Goal: Task Accomplishment & Management: Complete application form

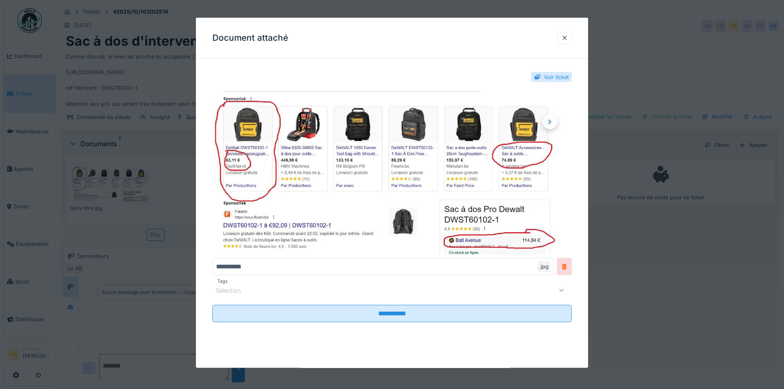
click at [568, 38] on div at bounding box center [565, 38] width 7 height 8
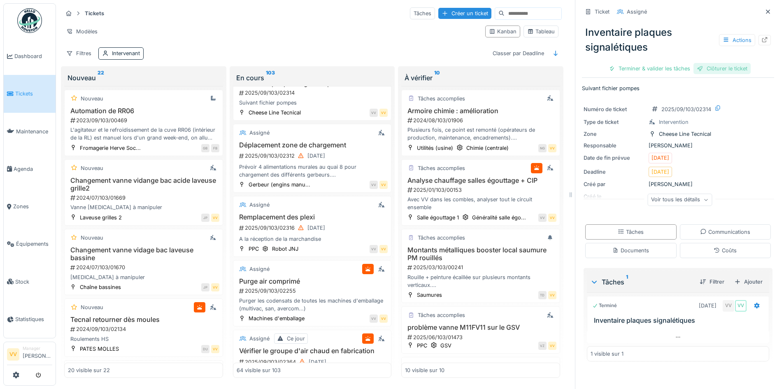
click at [728, 67] on div "Clôturer le ticket" at bounding box center [722, 68] width 57 height 11
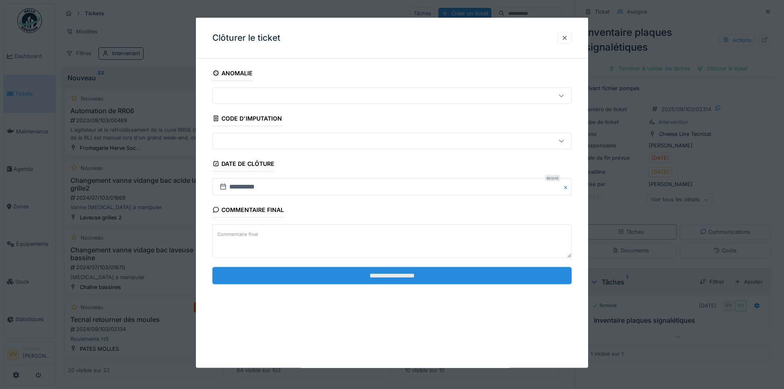
click at [439, 280] on input "**********" at bounding box center [391, 275] width 359 height 17
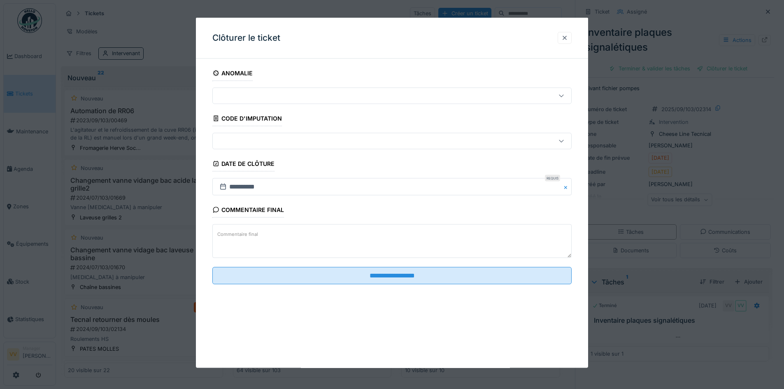
click at [566, 36] on div at bounding box center [565, 38] width 7 height 8
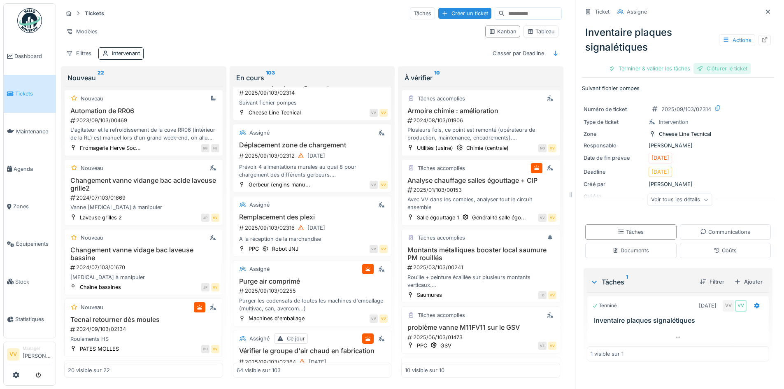
click at [723, 71] on div "Clôturer le ticket" at bounding box center [722, 68] width 57 height 11
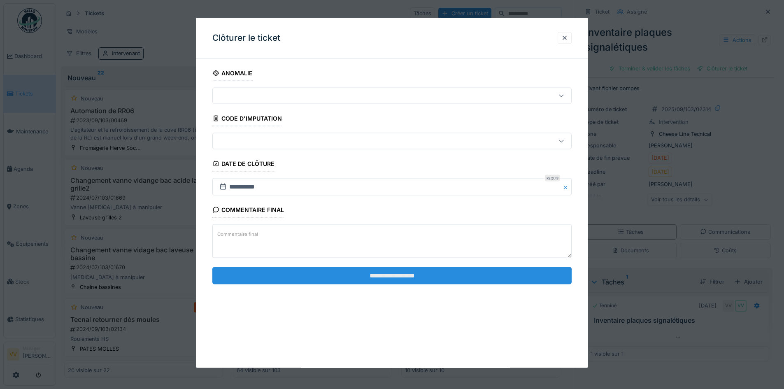
click at [448, 272] on input "**********" at bounding box center [391, 275] width 359 height 17
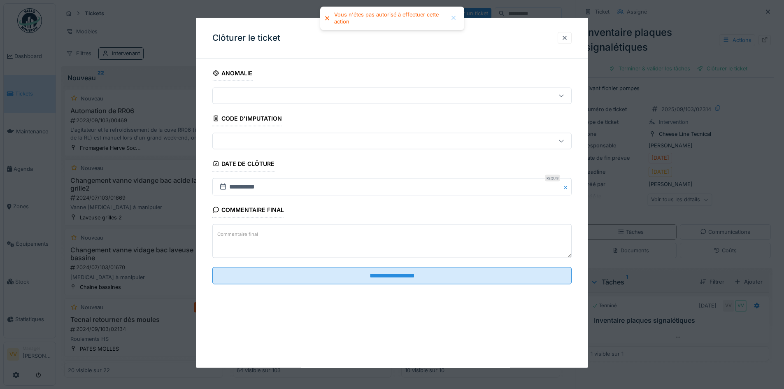
click at [566, 37] on div at bounding box center [565, 38] width 7 height 8
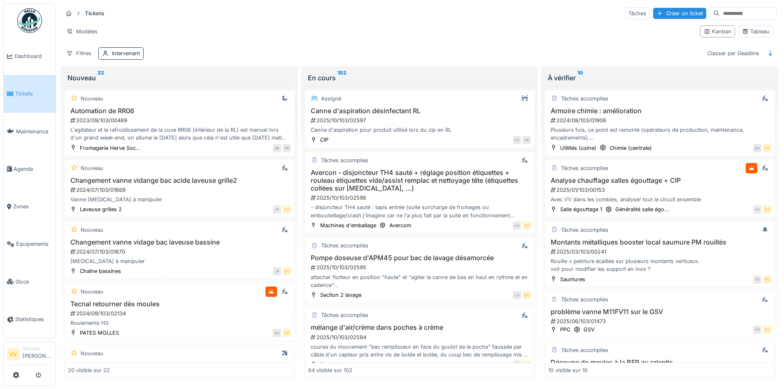
scroll to position [382, 0]
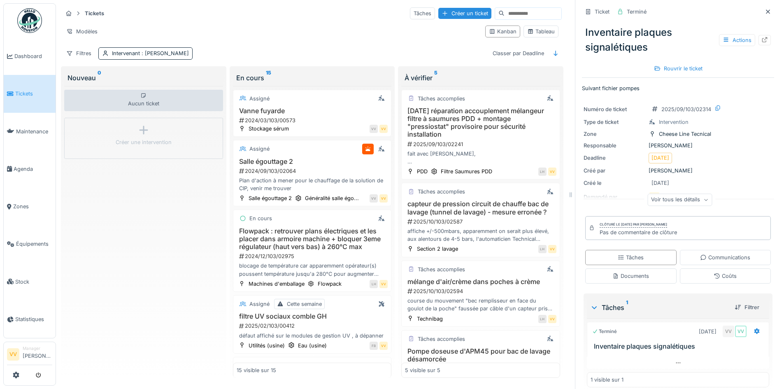
click at [765, 9] on icon at bounding box center [768, 11] width 7 height 5
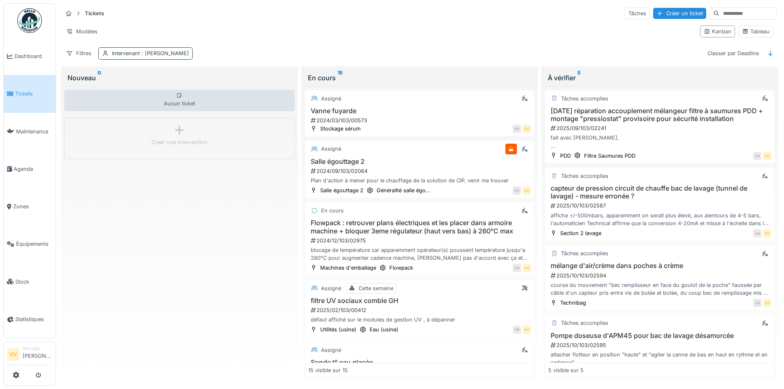
click at [153, 51] on span ": Lucas Herbet" at bounding box center [164, 53] width 49 height 6
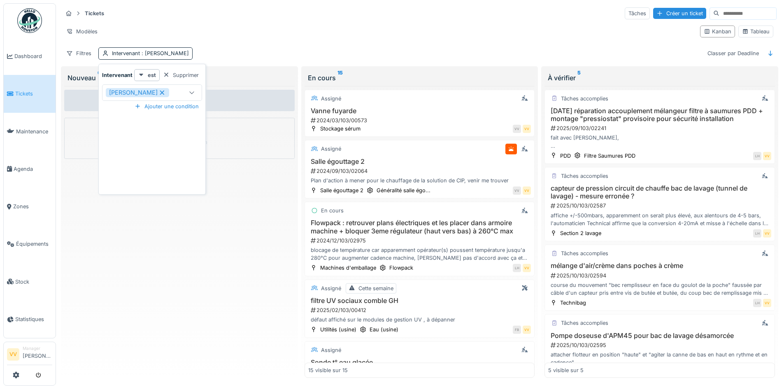
click at [159, 92] on icon at bounding box center [162, 93] width 7 height 6
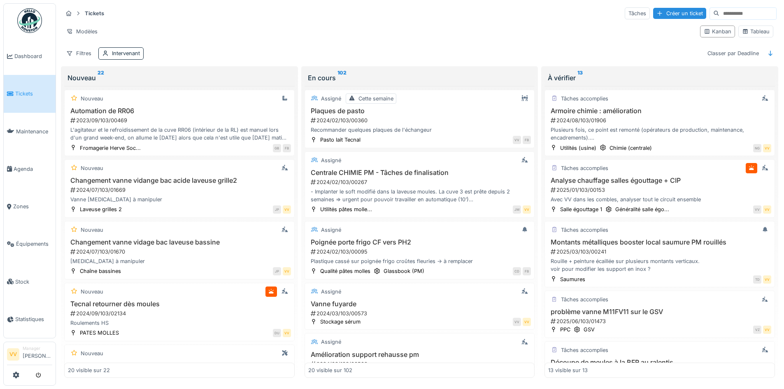
click at [305, 27] on div "Modèles" at bounding box center [378, 32] width 631 height 12
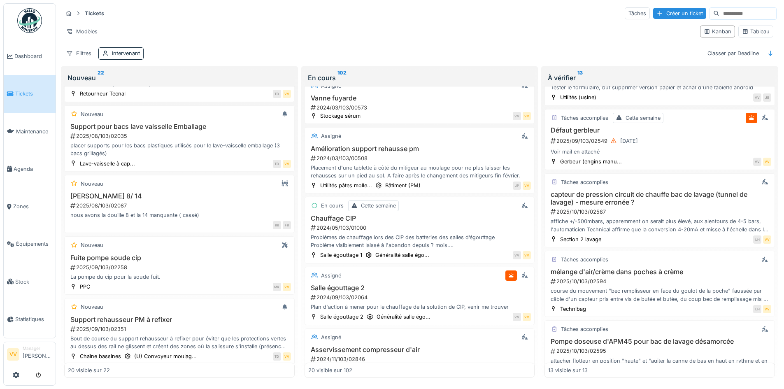
scroll to position [606, 0]
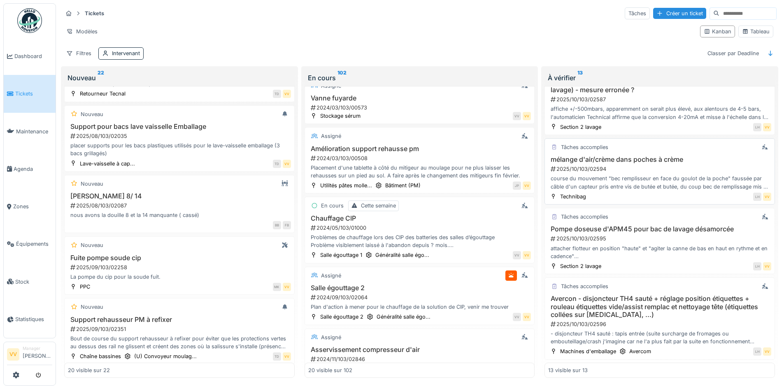
click at [650, 172] on div "2025/10/103/02594" at bounding box center [660, 169] width 221 height 8
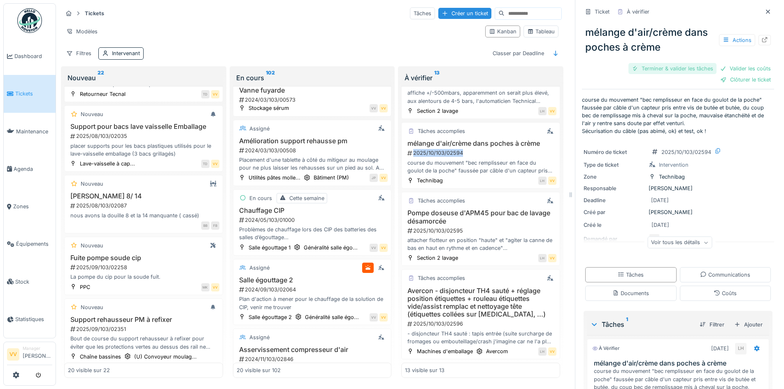
click at [662, 71] on div "Terminer & valider les tâches" at bounding box center [673, 68] width 88 height 11
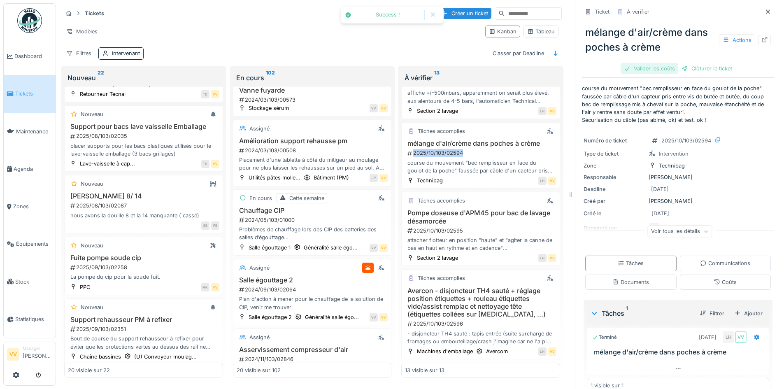
click at [651, 68] on div "Valider les coûts" at bounding box center [650, 68] width 58 height 11
click at [677, 73] on div "Clôturer le ticket" at bounding box center [678, 68] width 57 height 11
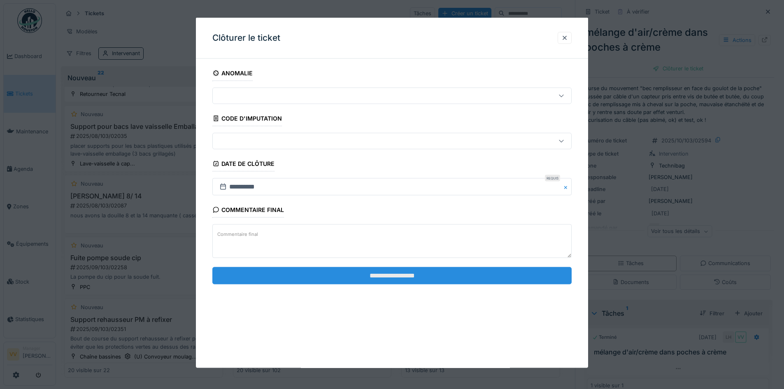
click at [464, 277] on input "**********" at bounding box center [391, 275] width 359 height 17
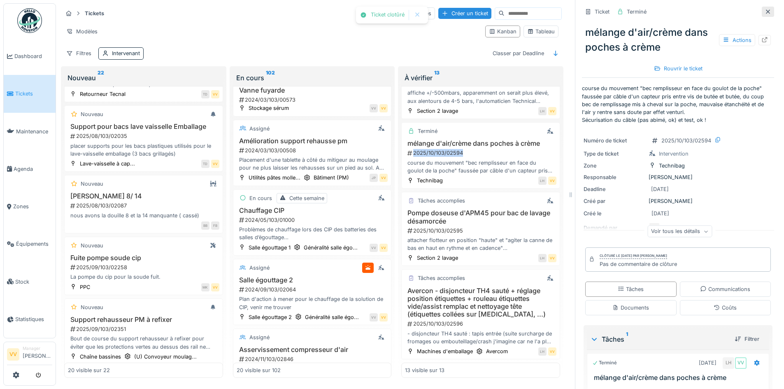
click at [765, 9] on icon at bounding box center [768, 11] width 7 height 5
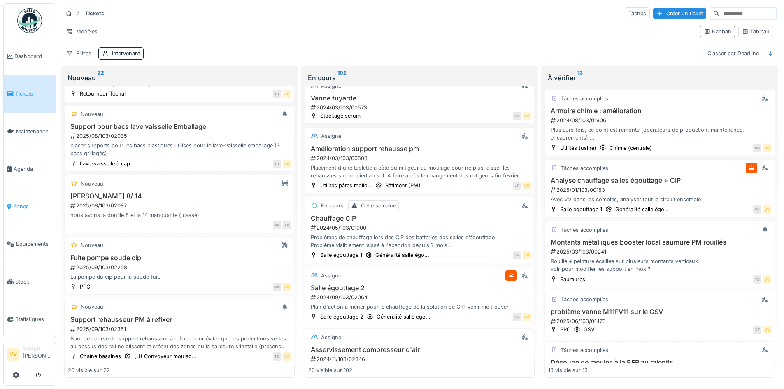
click at [25, 203] on span "Zones" at bounding box center [32, 207] width 39 height 8
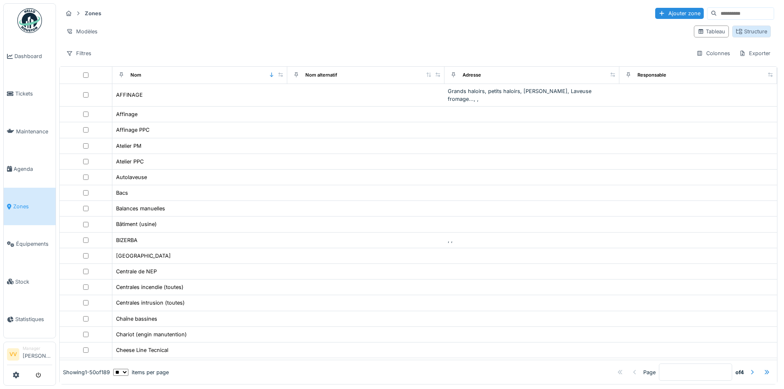
click at [737, 29] on icon at bounding box center [740, 31] width 6 height 5
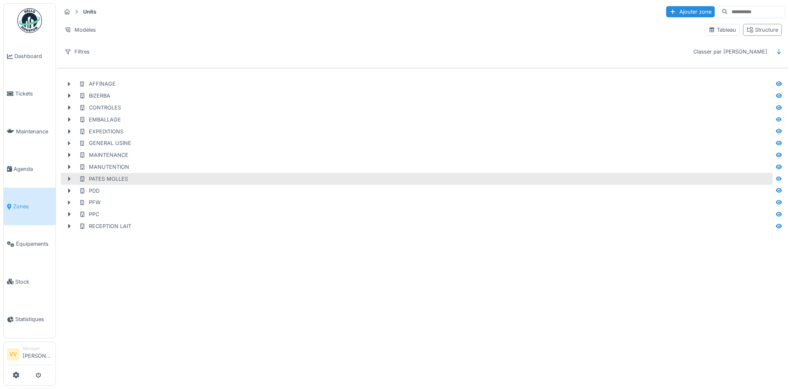
click at [70, 179] on icon at bounding box center [69, 179] width 2 height 4
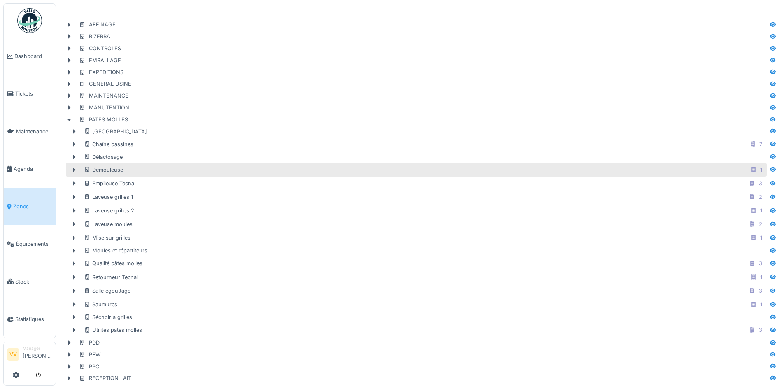
scroll to position [65, 0]
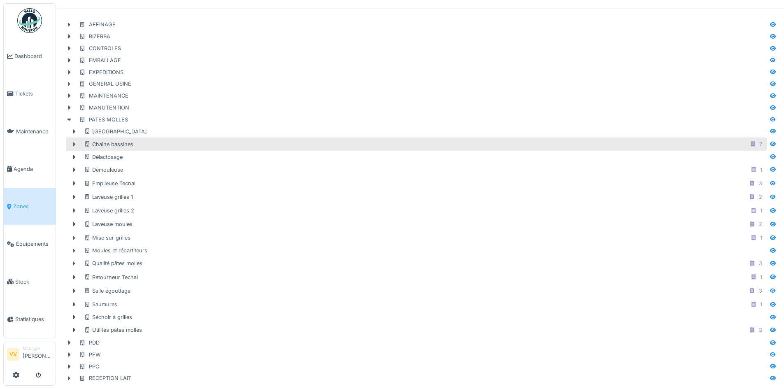
click at [73, 142] on icon at bounding box center [74, 144] width 7 height 5
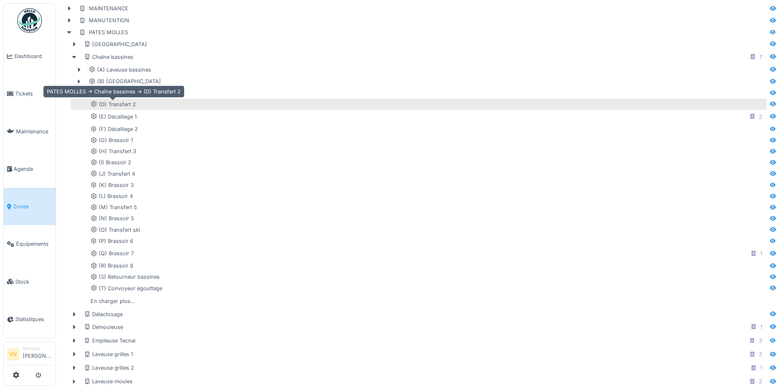
scroll to position [148, 0]
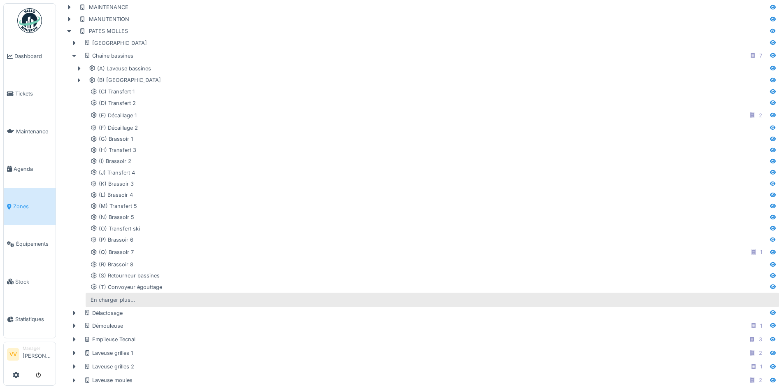
click at [122, 301] on div "En charger plus…" at bounding box center [112, 299] width 51 height 11
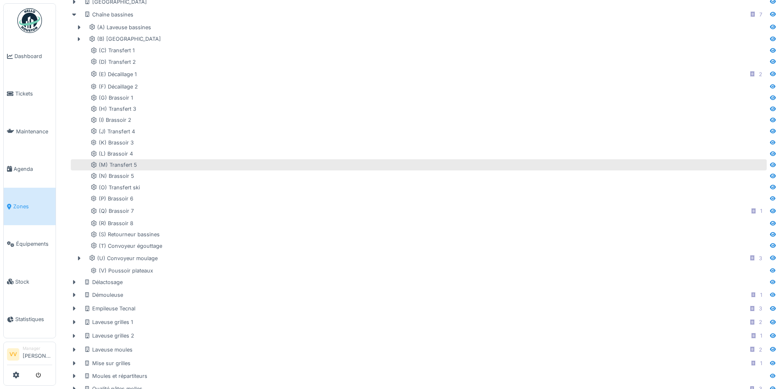
scroll to position [230, 0]
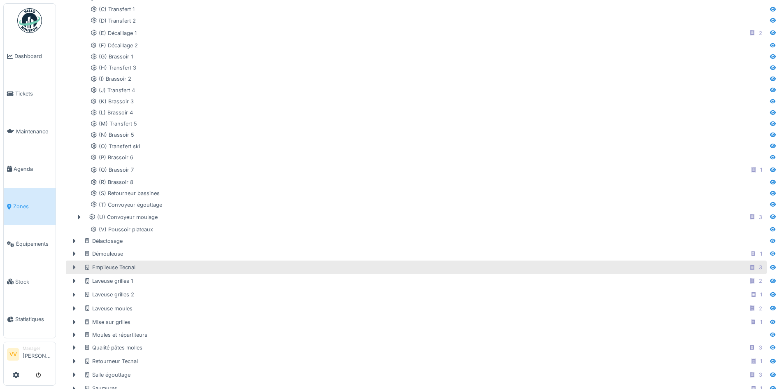
click at [73, 267] on icon at bounding box center [74, 268] width 2 height 4
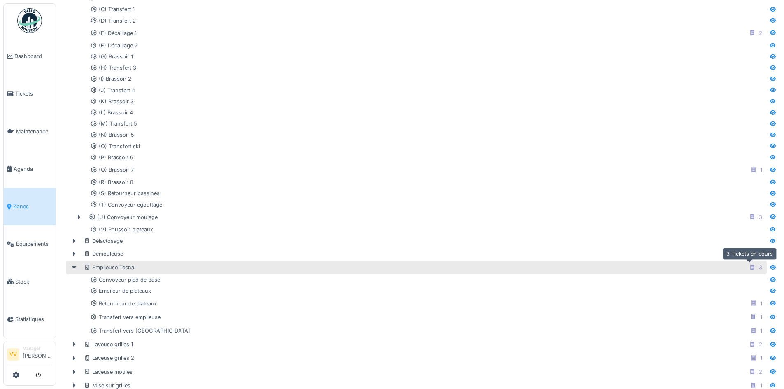
click at [751, 268] on icon at bounding box center [753, 267] width 4 height 5
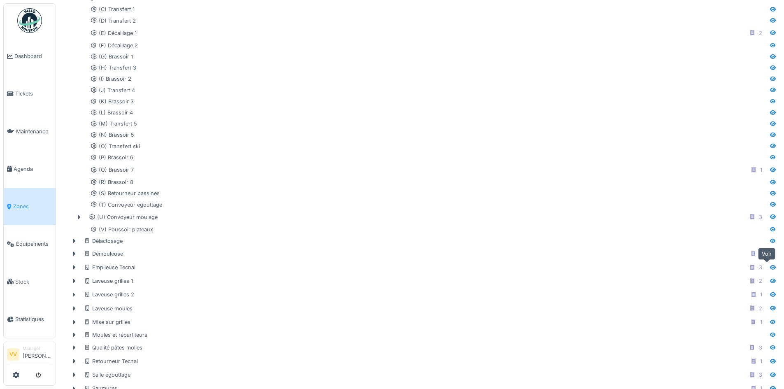
click at [770, 268] on icon at bounding box center [773, 267] width 6 height 5
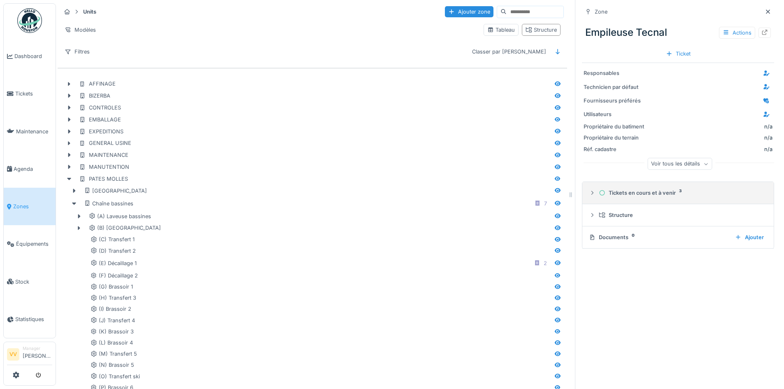
click at [589, 195] on icon at bounding box center [592, 192] width 7 height 5
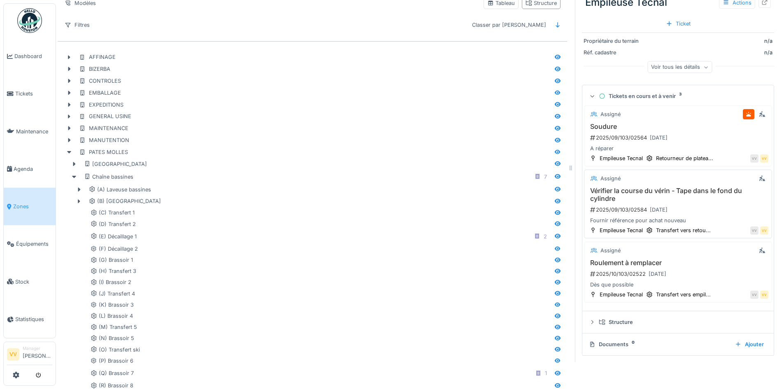
scroll to position [41, 0]
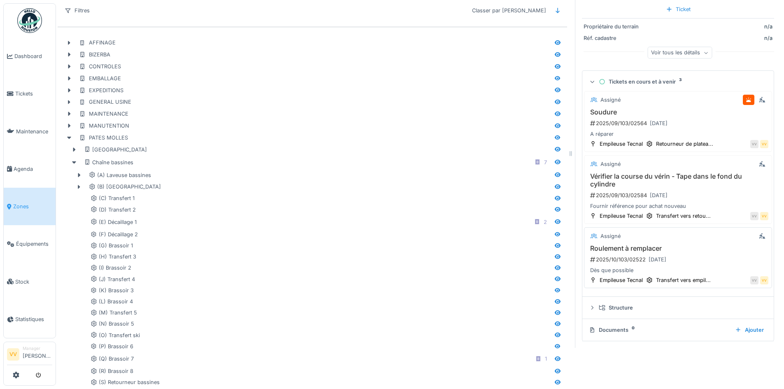
click at [696, 252] on h3 "Roulement à remplacer" at bounding box center [678, 249] width 181 height 8
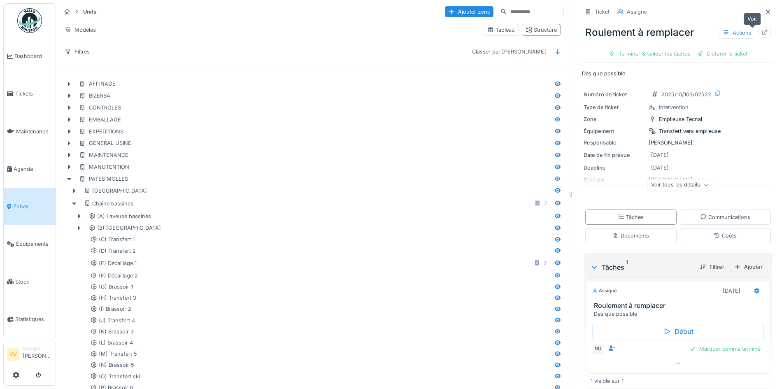
click at [762, 30] on icon at bounding box center [765, 32] width 7 height 5
click at [755, 6] on div "Ticket Assigné" at bounding box center [678, 12] width 192 height 14
click at [765, 12] on icon at bounding box center [768, 11] width 7 height 5
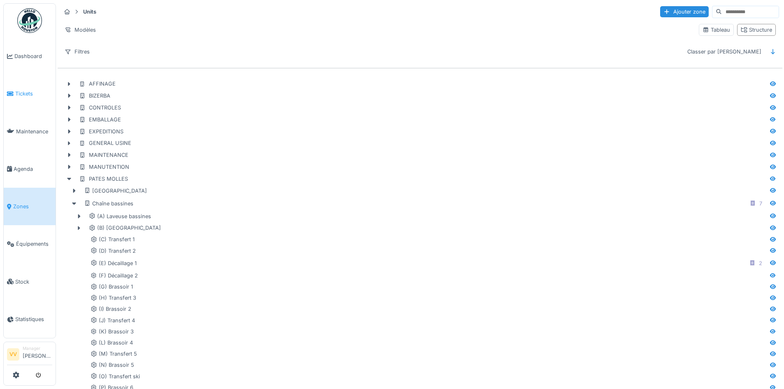
click at [22, 92] on span "Tickets" at bounding box center [33, 94] width 37 height 8
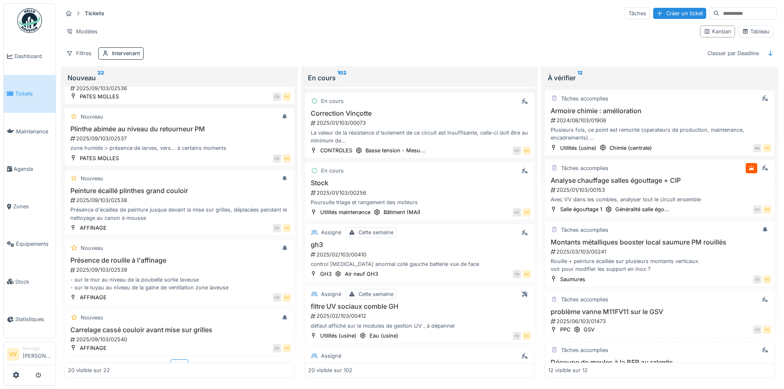
scroll to position [1046, 0]
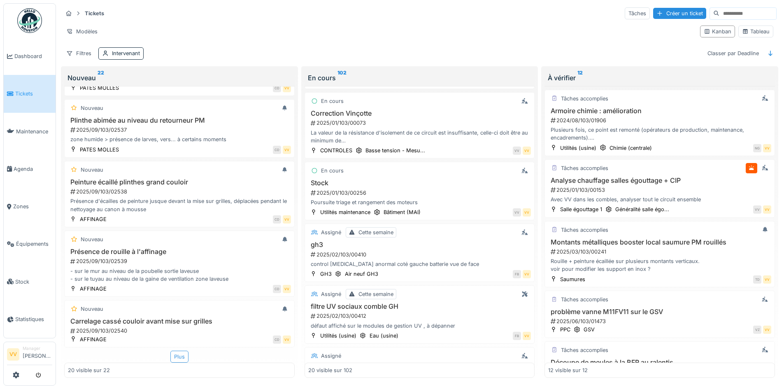
click at [177, 354] on div "Plus" at bounding box center [179, 357] width 18 height 12
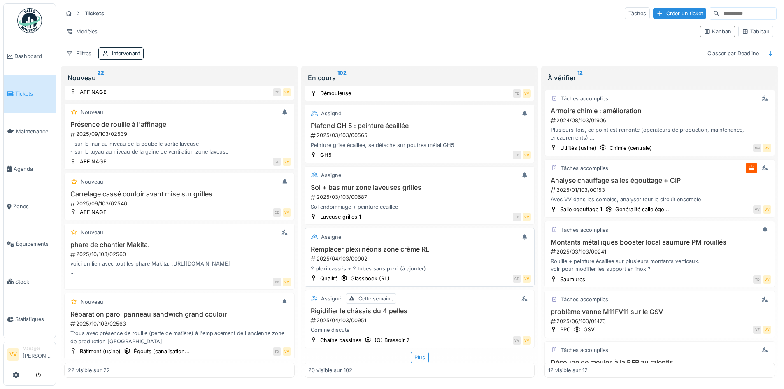
scroll to position [1033, 0]
click at [417, 351] on div "Plus" at bounding box center [420, 357] width 18 height 12
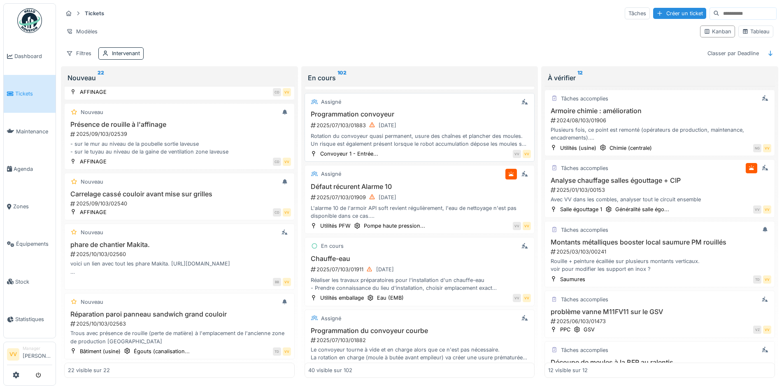
scroll to position [2338, 0]
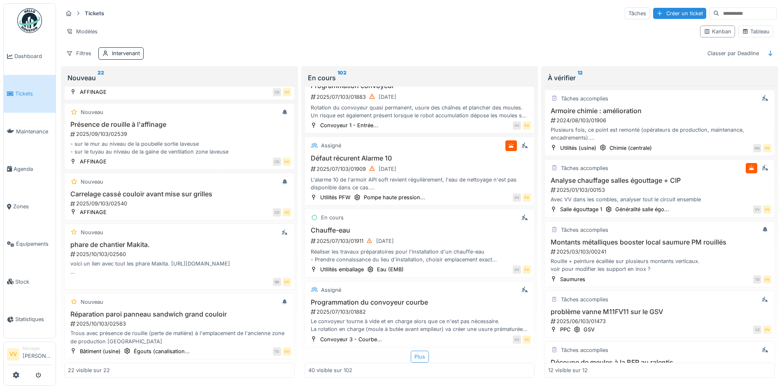
click at [411, 354] on div "Plus" at bounding box center [420, 357] width 18 height 12
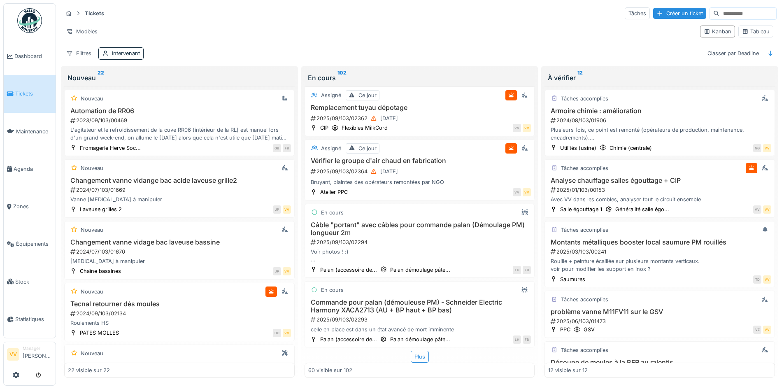
scroll to position [0, 0]
click at [653, 12] on div "Créer un ticket" at bounding box center [679, 13] width 53 height 11
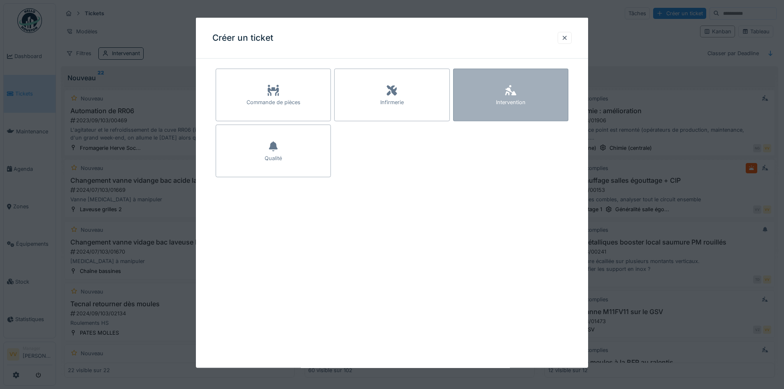
click at [513, 102] on div "Intervention" at bounding box center [511, 102] width 30 height 8
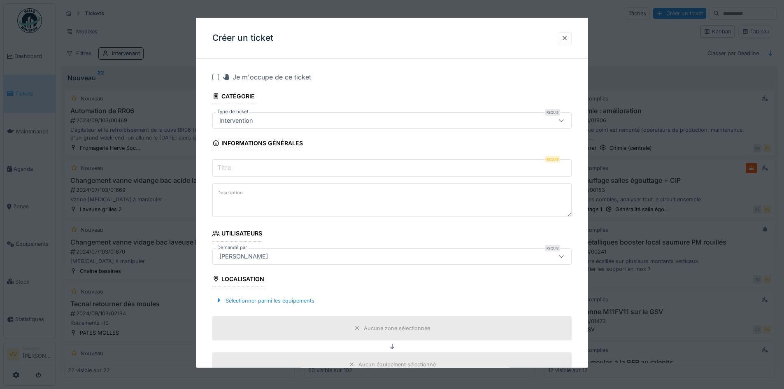
click at [309, 167] on input "Titre" at bounding box center [391, 167] width 359 height 17
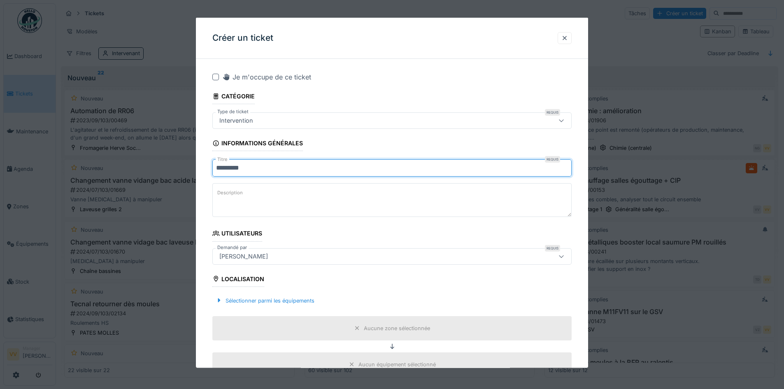
type input "*********"
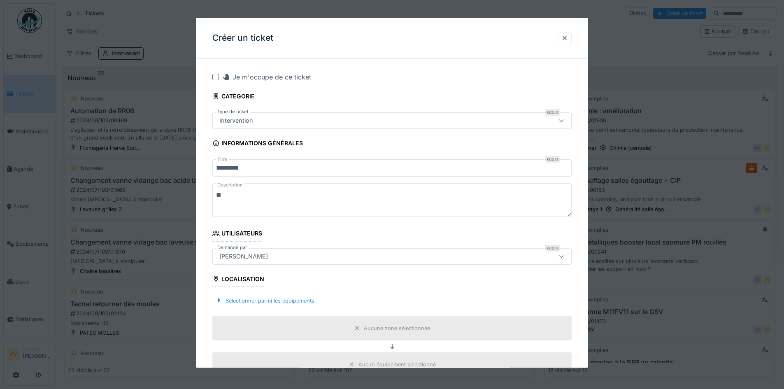
type textarea "*"
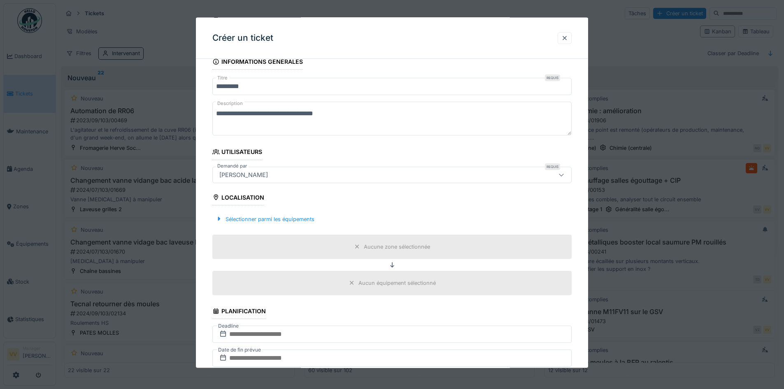
scroll to position [82, 0]
type textarea "**********"
click at [275, 217] on div "Sélectionner parmi les équipements" at bounding box center [264, 217] width 105 height 11
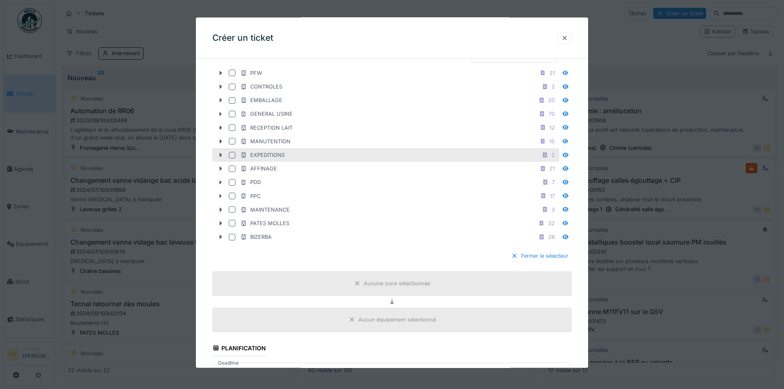
scroll to position [247, 0]
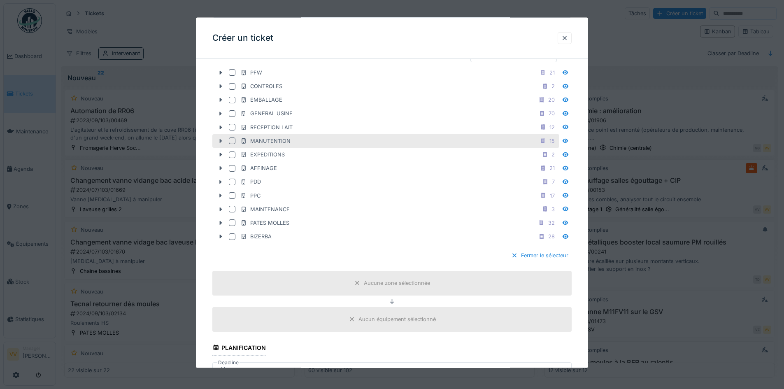
click at [222, 139] on icon at bounding box center [220, 140] width 7 height 5
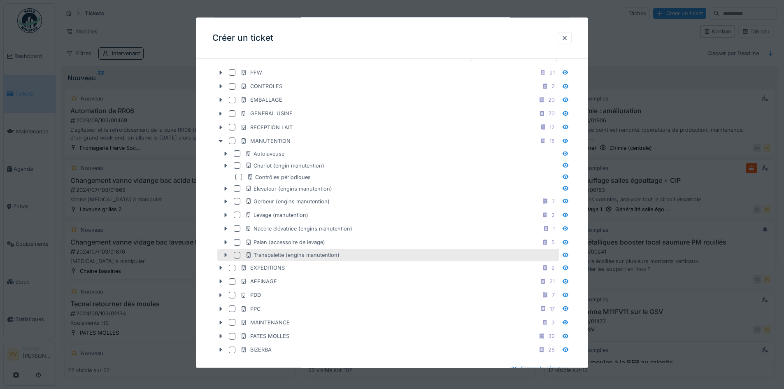
click at [226, 256] on icon at bounding box center [226, 255] width 2 height 4
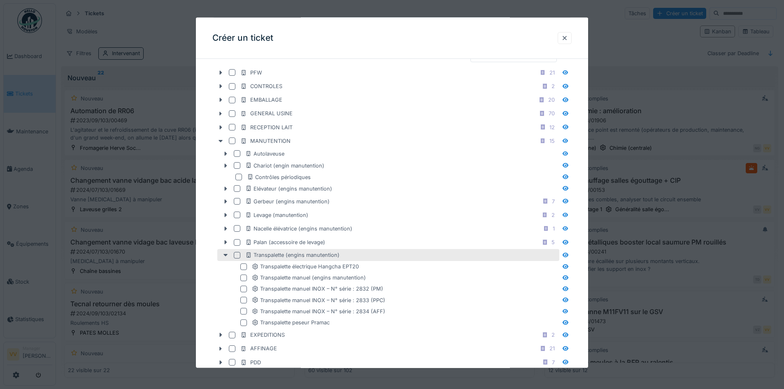
scroll to position [329, 0]
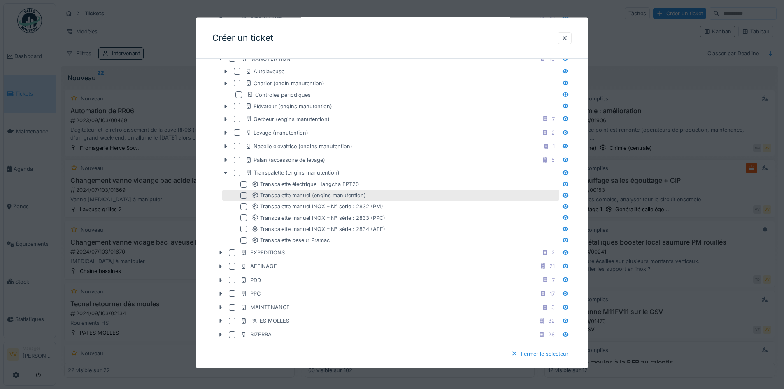
click at [244, 195] on div at bounding box center [243, 195] width 7 height 7
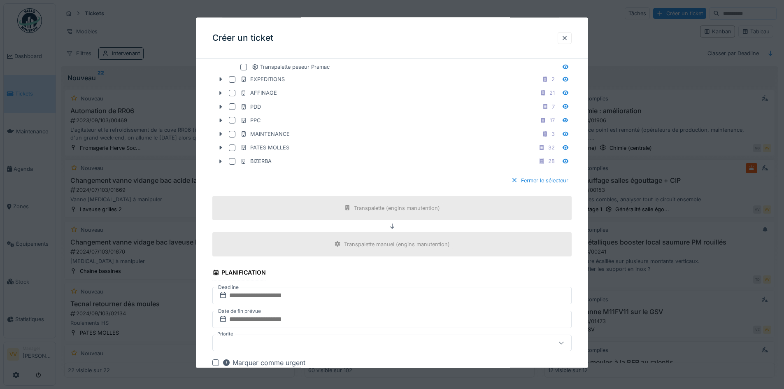
scroll to position [576, 0]
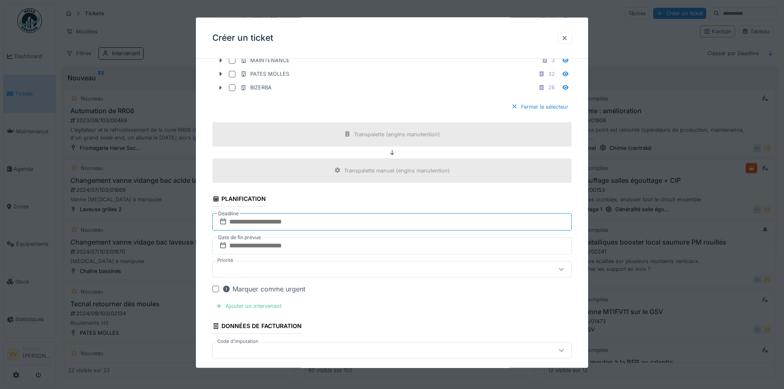
click at [366, 221] on input "text" at bounding box center [391, 221] width 359 height 17
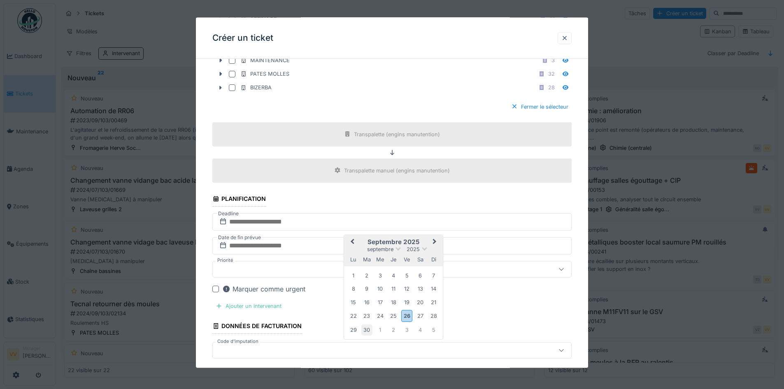
click at [366, 332] on div "30" at bounding box center [366, 329] width 11 height 11
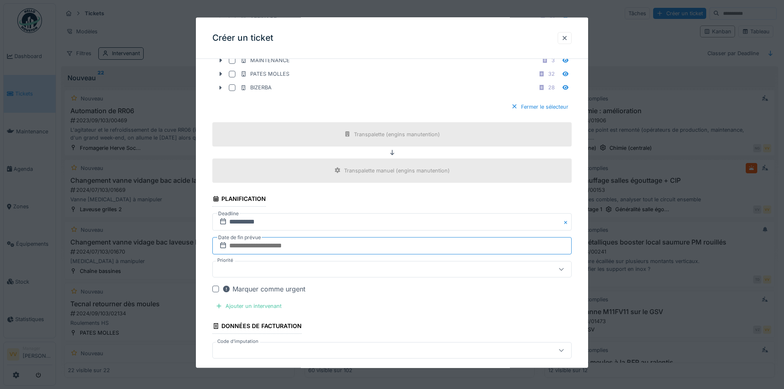
click at [326, 245] on input "text" at bounding box center [391, 245] width 359 height 17
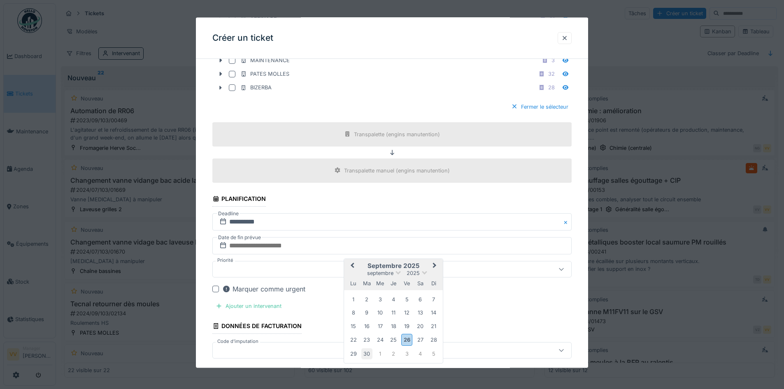
click at [368, 352] on div "30" at bounding box center [366, 353] width 11 height 11
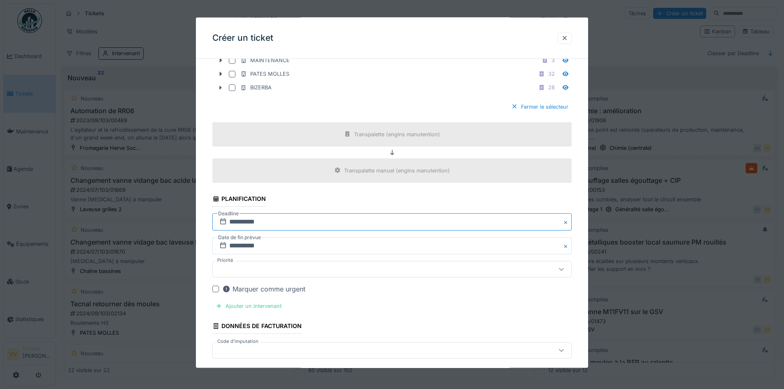
click at [324, 220] on input "**********" at bounding box center [391, 221] width 359 height 17
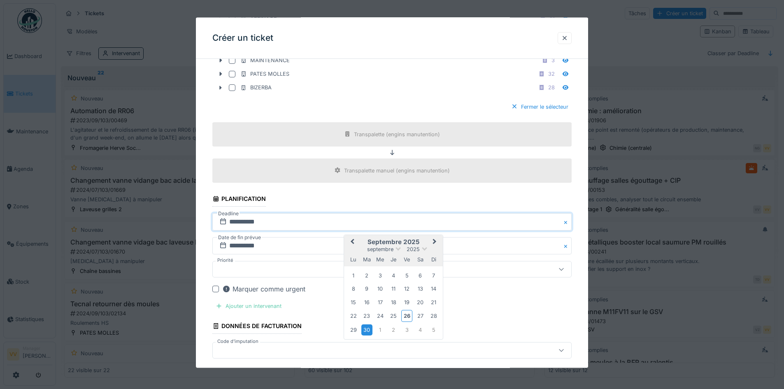
click at [269, 305] on div "Ajouter un intervenant" at bounding box center [248, 305] width 72 height 11
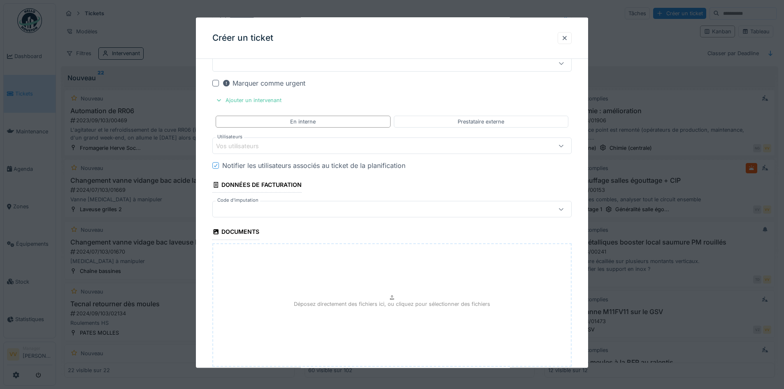
click at [313, 146] on div "Vos utilisateurs" at bounding box center [371, 145] width 310 height 9
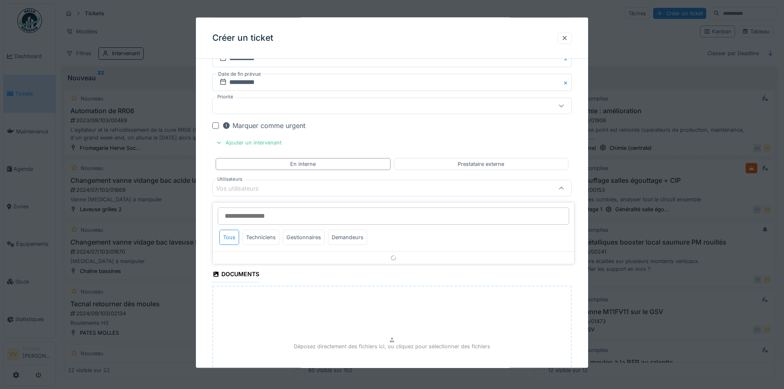
scroll to position [735, 0]
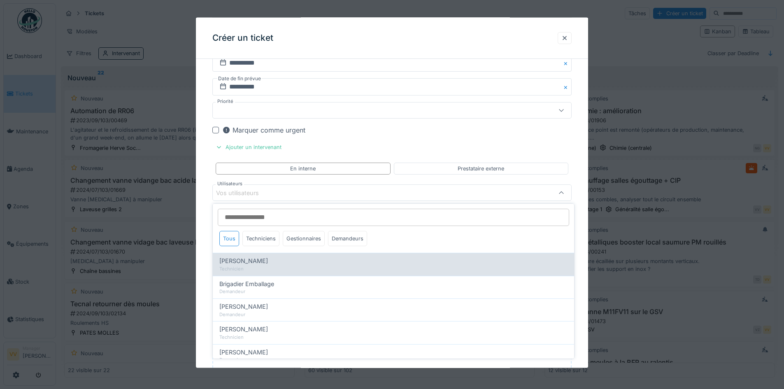
click at [280, 264] on div "Benjamin Bauwens" at bounding box center [393, 260] width 348 height 9
type input "*****"
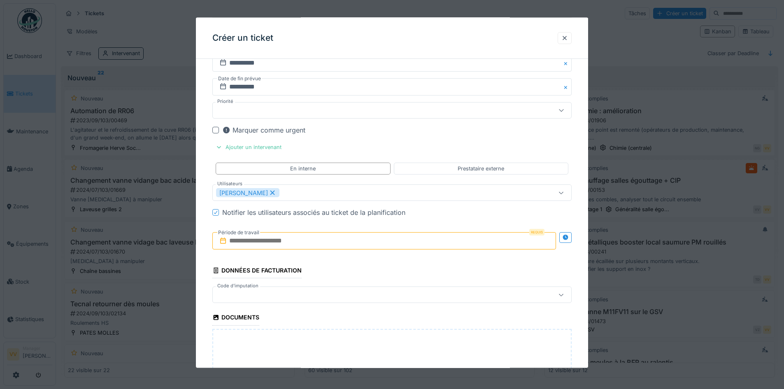
click at [332, 236] on input "text" at bounding box center [384, 240] width 344 height 17
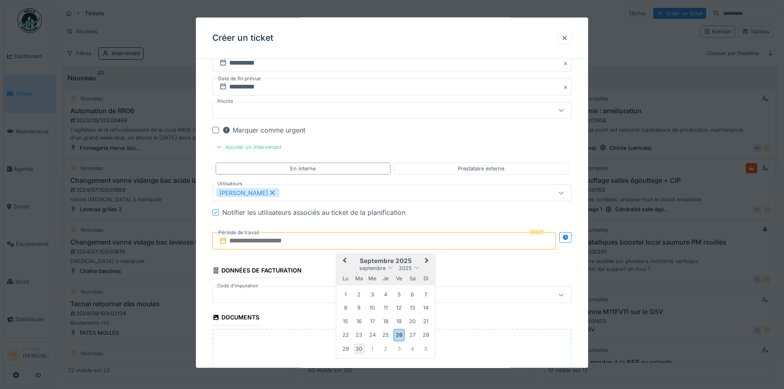
click at [362, 349] on div "30" at bounding box center [359, 348] width 11 height 11
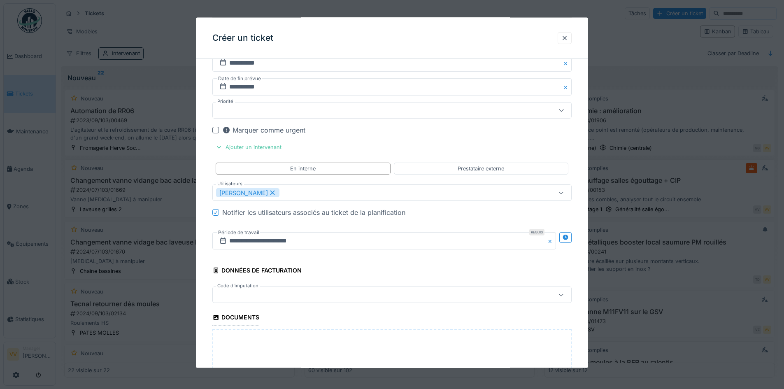
click at [502, 214] on div "Notifier les utilisateurs associés au ticket de la planification" at bounding box center [397, 212] width 350 height 10
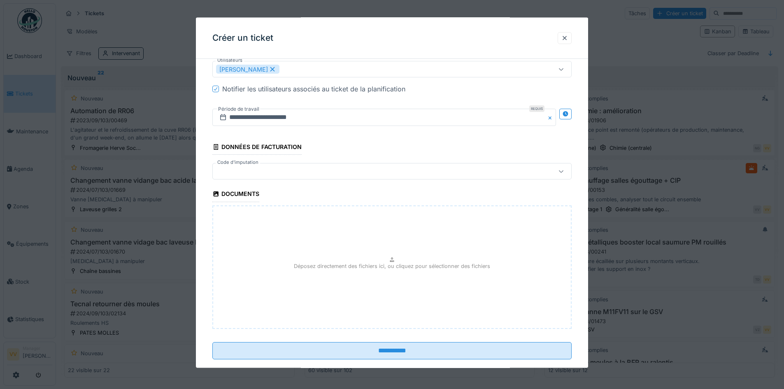
scroll to position [873, 0]
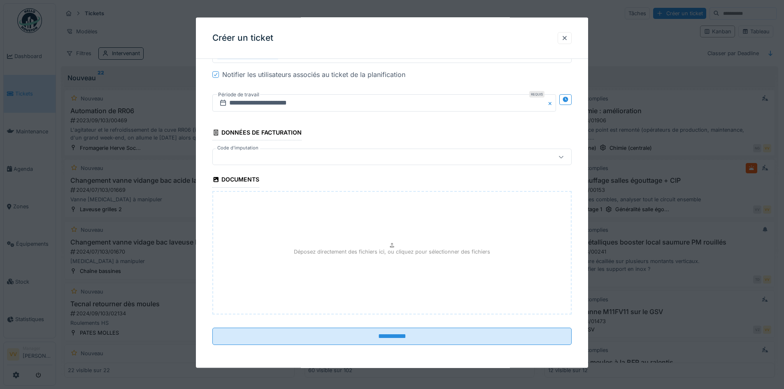
click at [499, 232] on div "Déposez directement des fichiers ici, ou cliquez pour sélectionner des fichiers" at bounding box center [391, 253] width 359 height 124
type input "**********"
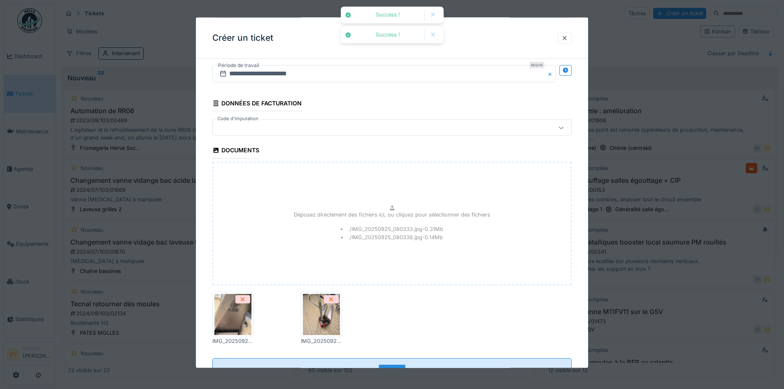
scroll to position [933, 0]
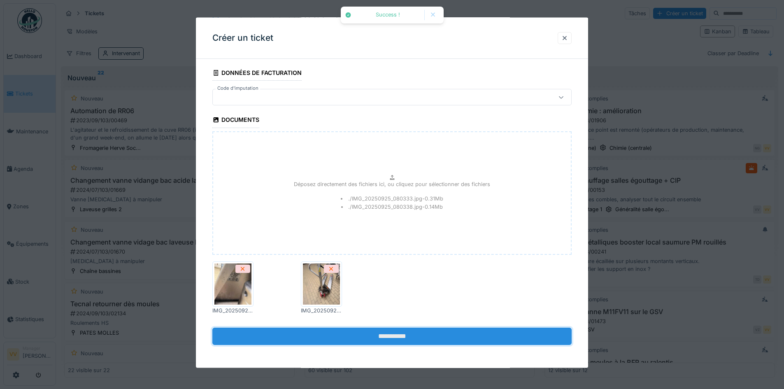
click at [407, 335] on input "**********" at bounding box center [391, 335] width 359 height 17
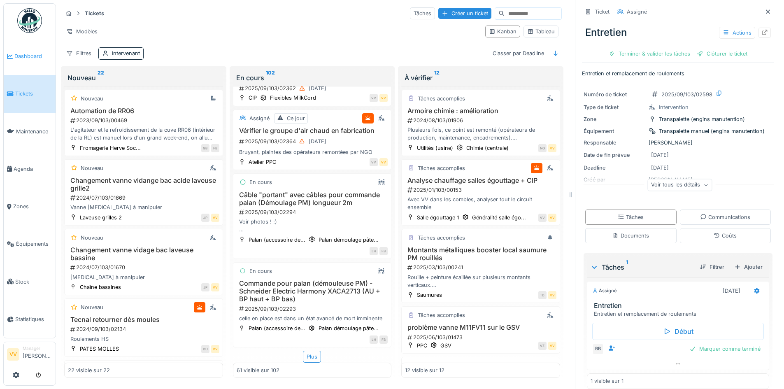
click at [30, 49] on link "Dashboard" at bounding box center [30, 55] width 52 height 37
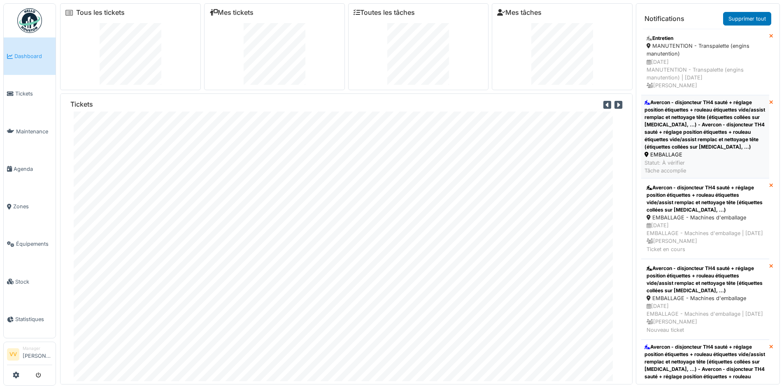
click at [701, 119] on div "Avercon - disjoncteur TH4 sauté + réglage position étiquettes + rouleau étiquet…" at bounding box center [705, 125] width 121 height 52
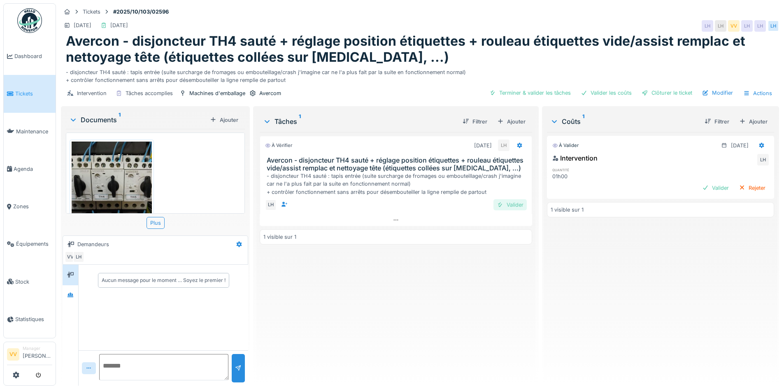
click at [513, 206] on div "Valider" at bounding box center [510, 204] width 33 height 11
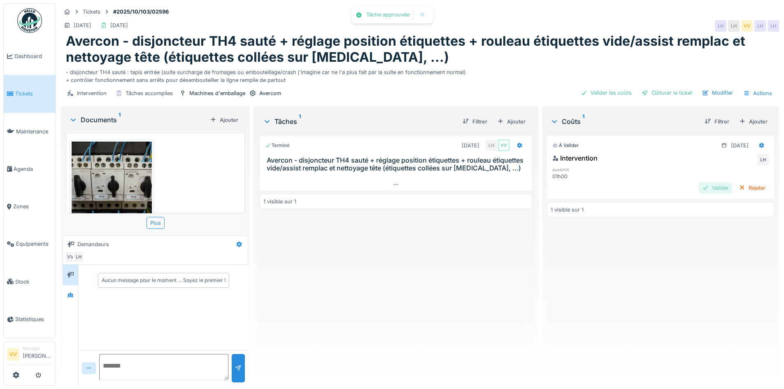
click at [699, 186] on div "Valider" at bounding box center [715, 187] width 33 height 11
click at [658, 92] on div "Clôturer le ticket" at bounding box center [667, 92] width 57 height 11
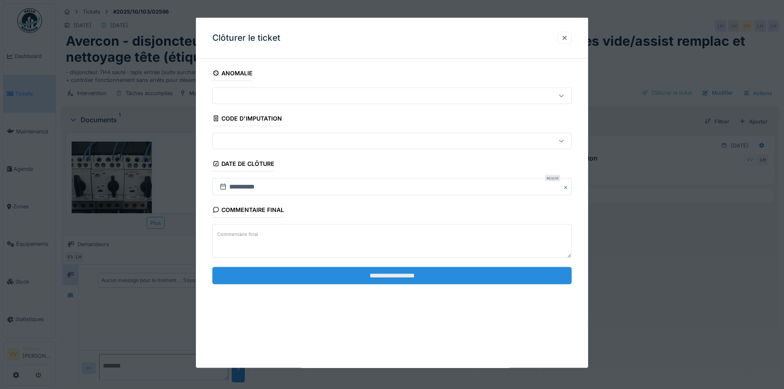
click at [368, 277] on input "**********" at bounding box center [391, 275] width 359 height 17
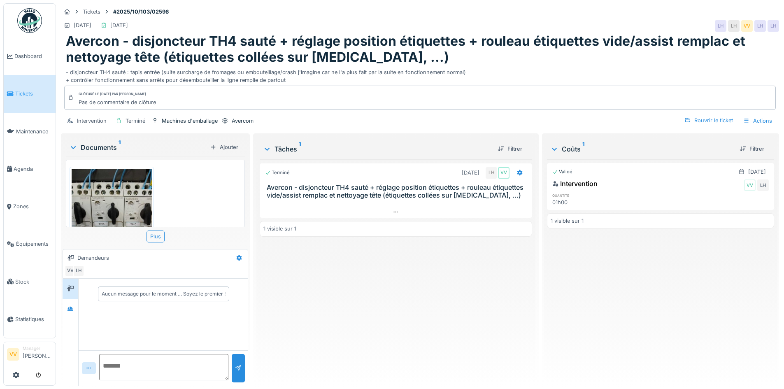
click at [12, 91] on icon at bounding box center [10, 94] width 7 height 6
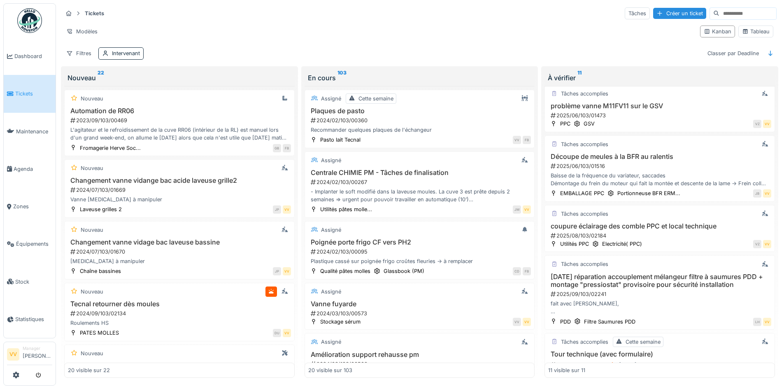
scroll to position [247, 0]
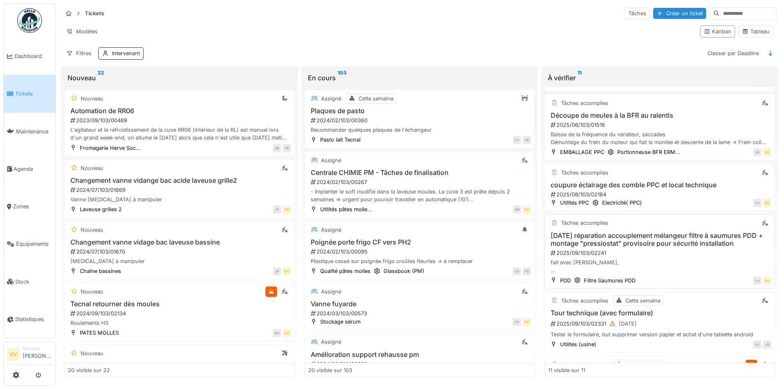
click at [683, 261] on div "fait avec Dan, - pelle du mélangeur tombée dans le bac, axe a glissé de l'accou…" at bounding box center [659, 267] width 223 height 16
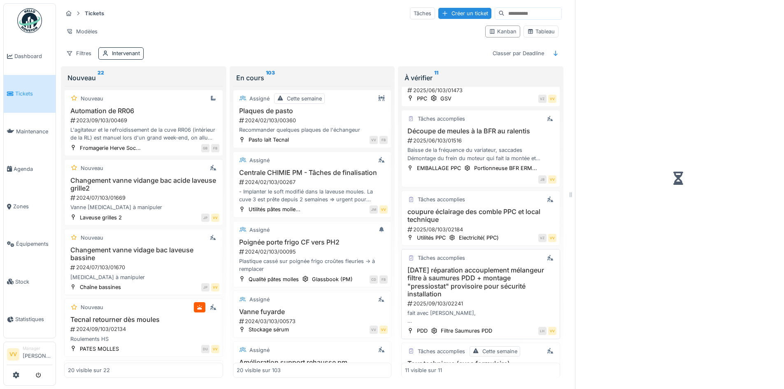
scroll to position [274, 0]
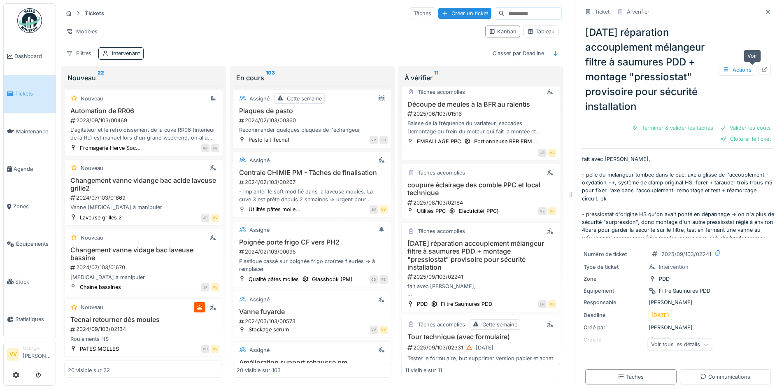
click at [762, 70] on icon at bounding box center [764, 69] width 5 height 5
click at [27, 90] on span "Tickets" at bounding box center [33, 94] width 37 height 8
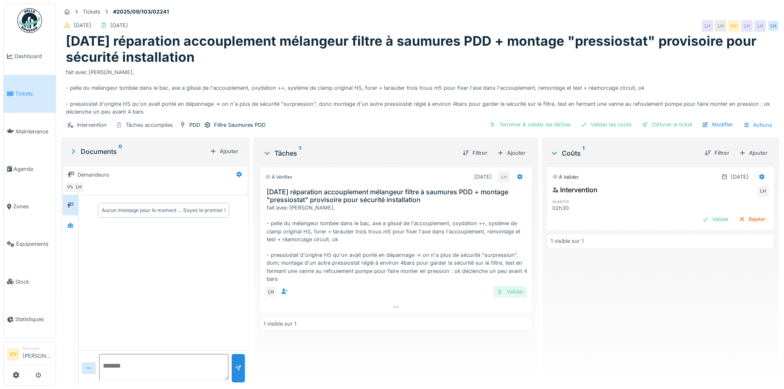
click at [507, 292] on div "Valider" at bounding box center [510, 291] width 33 height 11
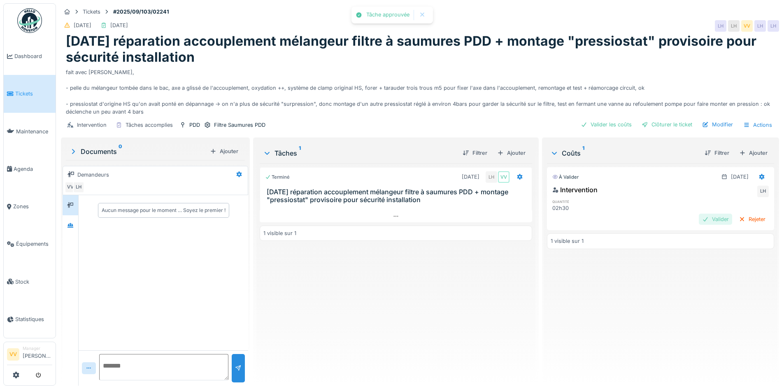
click at [703, 220] on div "Valider" at bounding box center [715, 219] width 33 height 11
click at [650, 124] on div "Clôturer le ticket" at bounding box center [667, 124] width 57 height 11
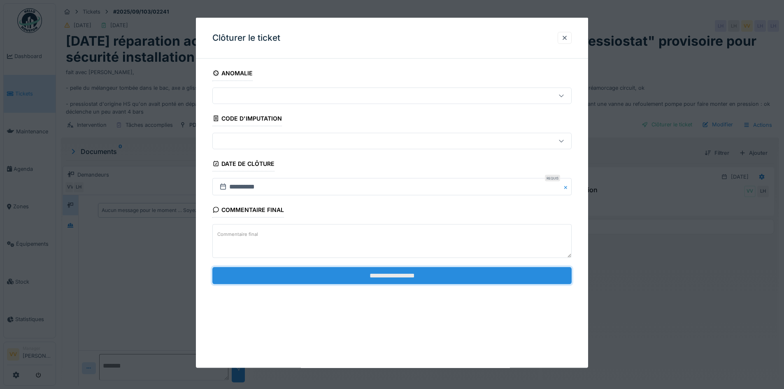
click at [435, 276] on input "**********" at bounding box center [391, 275] width 359 height 17
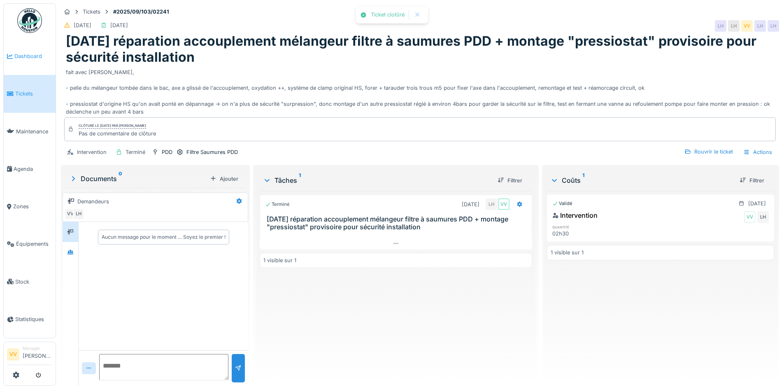
click at [26, 60] on link "Dashboard" at bounding box center [30, 55] width 52 height 37
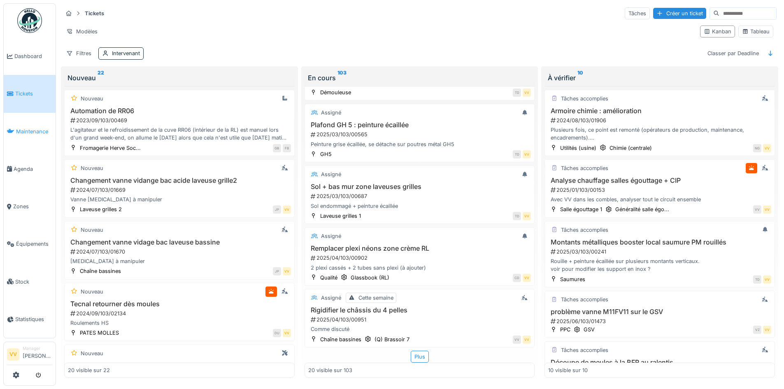
click at [29, 128] on span "Maintenance" at bounding box center [34, 132] width 36 height 8
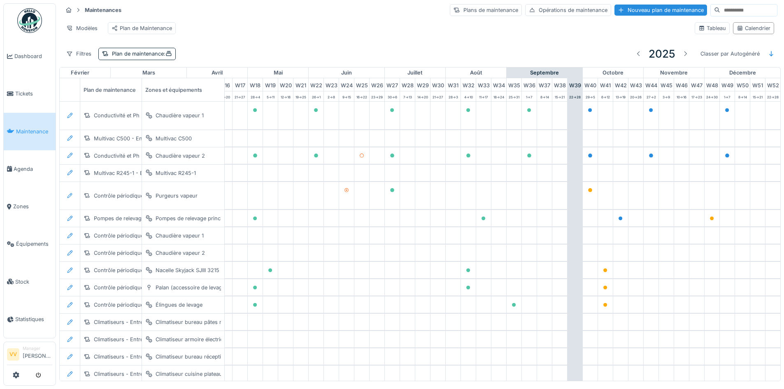
scroll to position [0, 270]
click at [22, 90] on span "Tickets" at bounding box center [33, 94] width 37 height 8
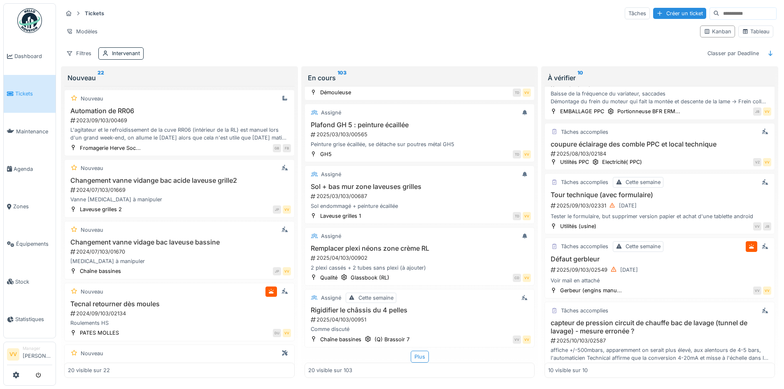
scroll to position [288, 0]
click at [693, 200] on div "2025/09/103/02331 [DATE]" at bounding box center [660, 205] width 221 height 10
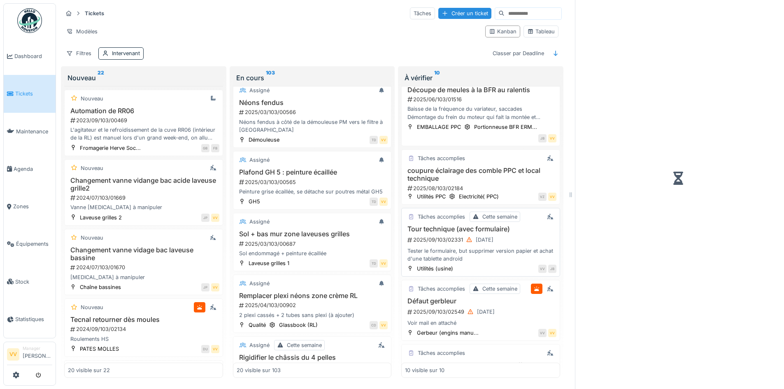
scroll to position [315, 0]
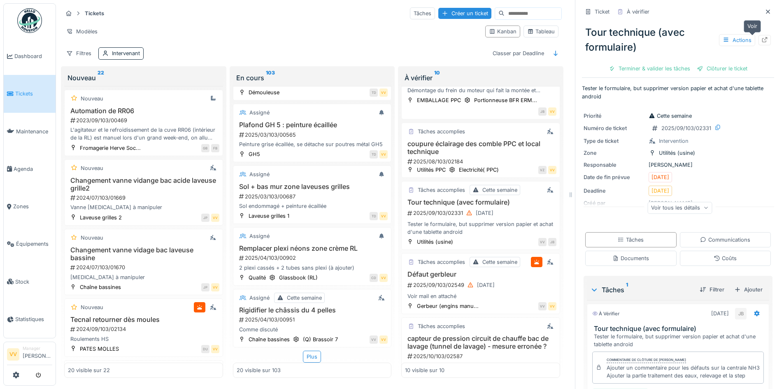
click at [762, 37] on icon at bounding box center [765, 39] width 7 height 5
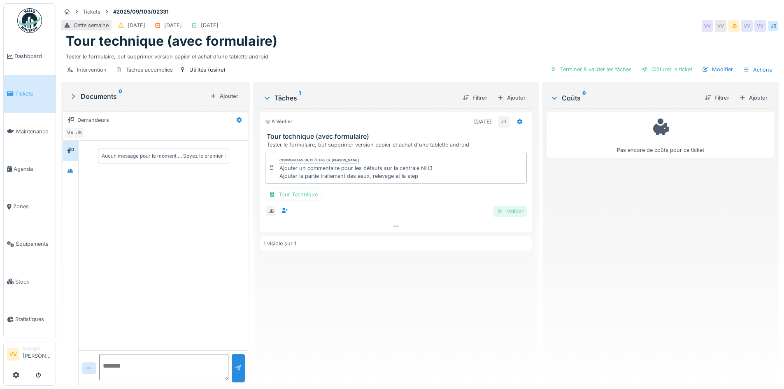
click at [499, 211] on div "Valider" at bounding box center [510, 211] width 33 height 11
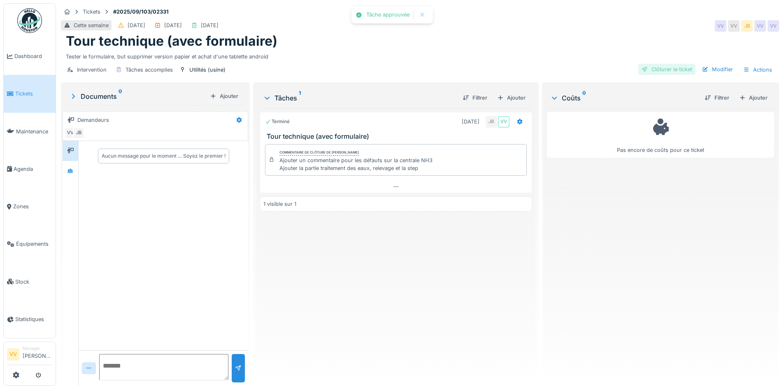
click at [653, 69] on div "Clôturer le ticket" at bounding box center [667, 69] width 57 height 11
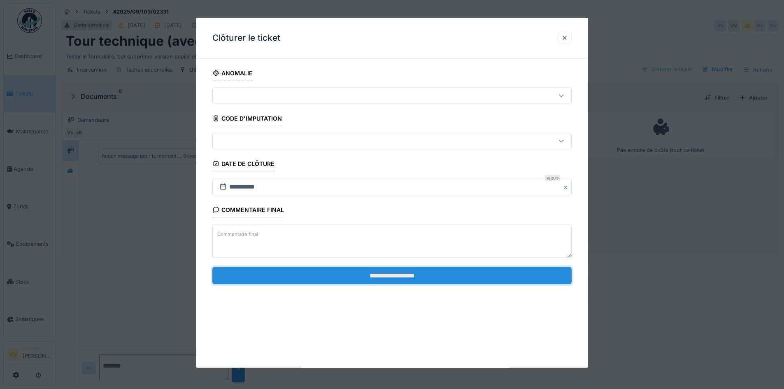
click at [424, 277] on input "**********" at bounding box center [391, 275] width 359 height 17
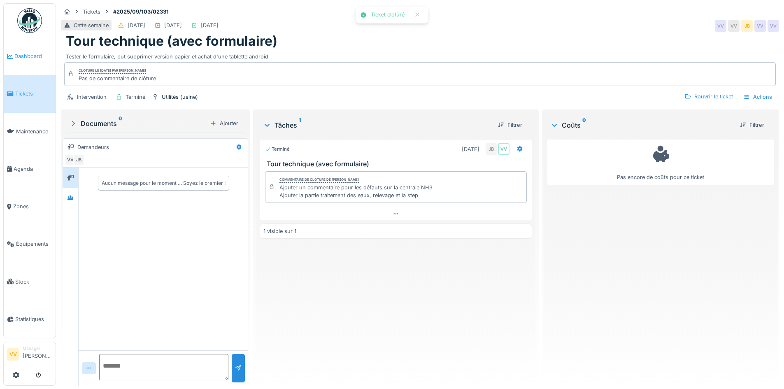
click at [30, 57] on span "Dashboard" at bounding box center [33, 56] width 38 height 8
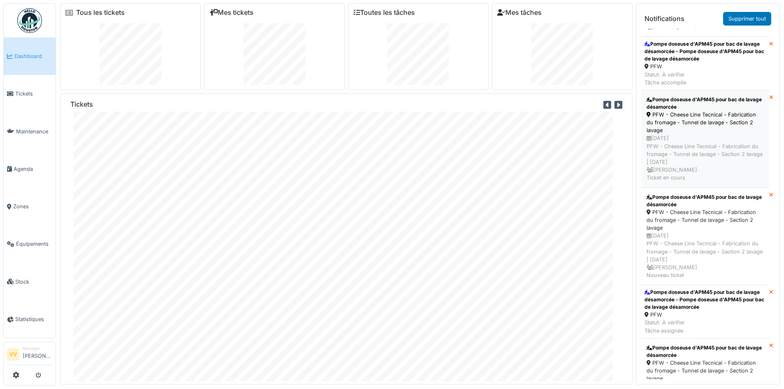
scroll to position [165, 0]
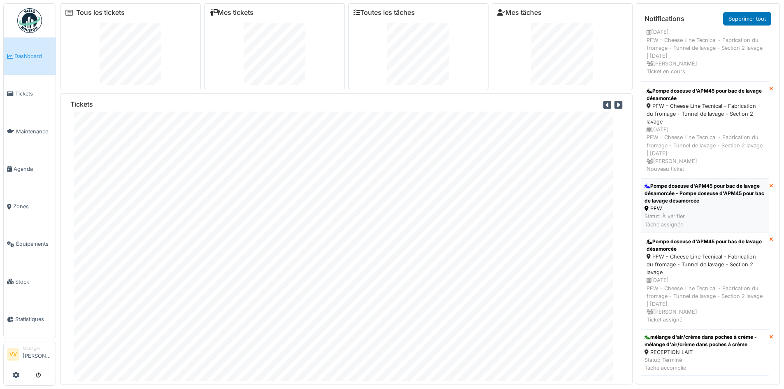
click at [729, 193] on div "Pompe doseuse d'APM45 pour bac de lavage désamorcée - Pompe doseuse d'APM45 pou…" at bounding box center [705, 193] width 121 height 22
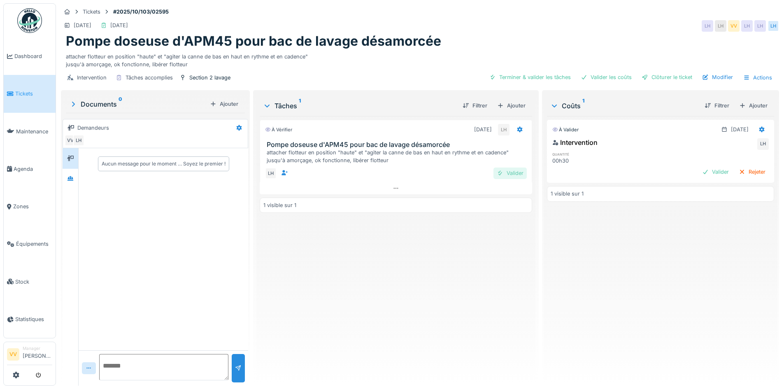
click at [502, 174] on div "Valider" at bounding box center [510, 173] width 33 height 11
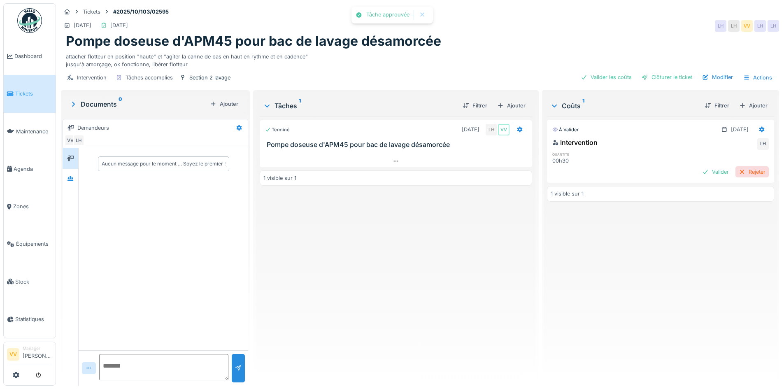
click at [736, 170] on div "Rejeter" at bounding box center [752, 171] width 33 height 11
click at [670, 76] on div "Clôturer le ticket" at bounding box center [667, 77] width 57 height 11
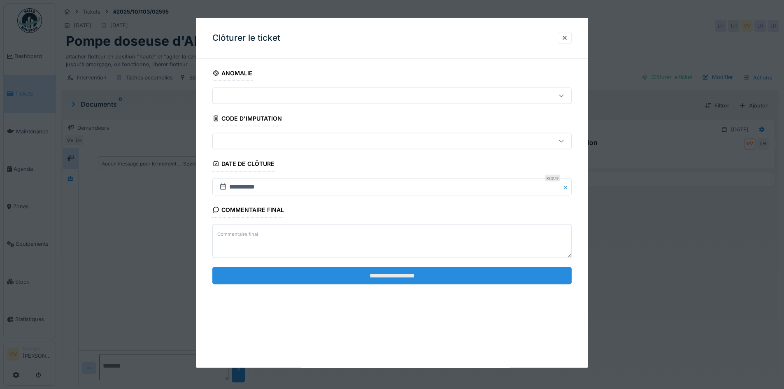
click at [446, 270] on input "**********" at bounding box center [391, 275] width 359 height 17
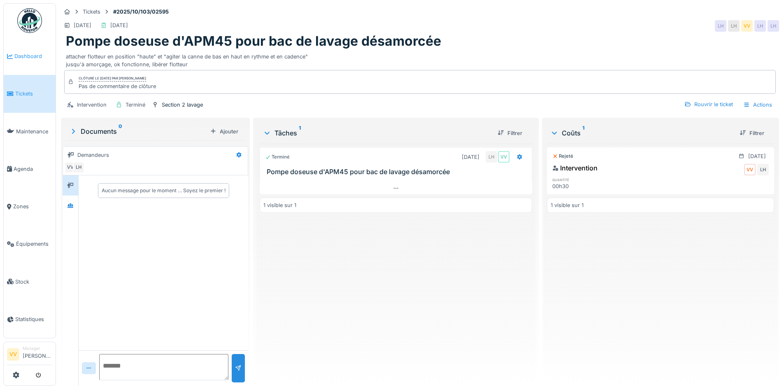
click at [37, 54] on span "Dashboard" at bounding box center [33, 56] width 38 height 8
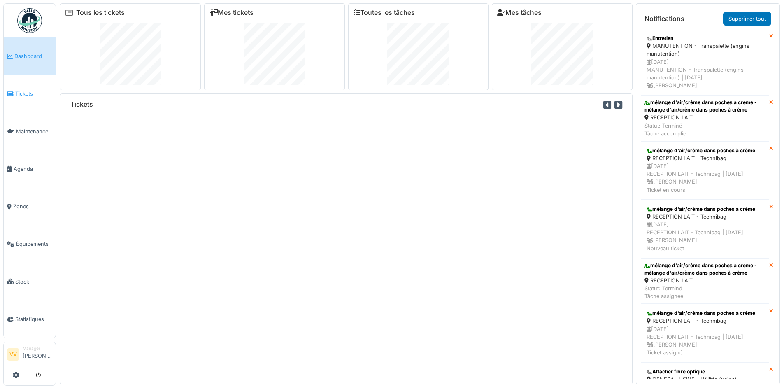
click at [20, 96] on link "Tickets" at bounding box center [30, 93] width 52 height 37
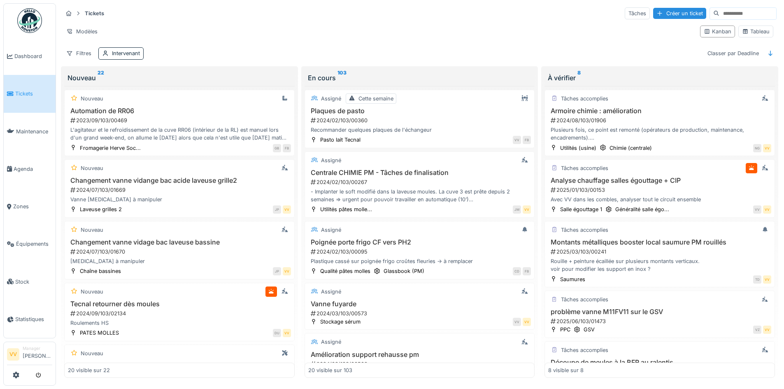
click at [19, 93] on span "Tickets" at bounding box center [33, 94] width 37 height 8
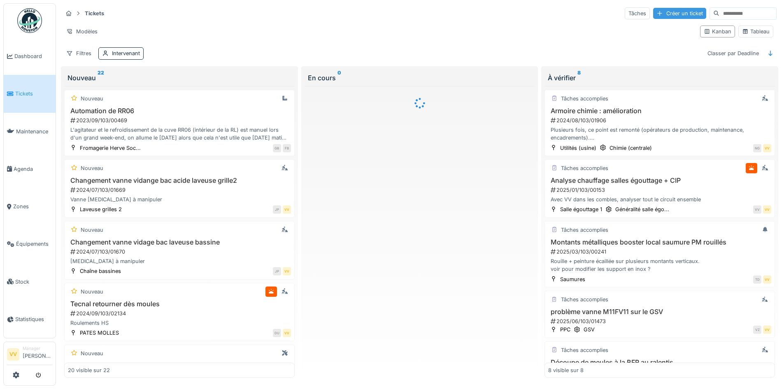
click at [653, 10] on div "Créer un ticket" at bounding box center [679, 13] width 53 height 11
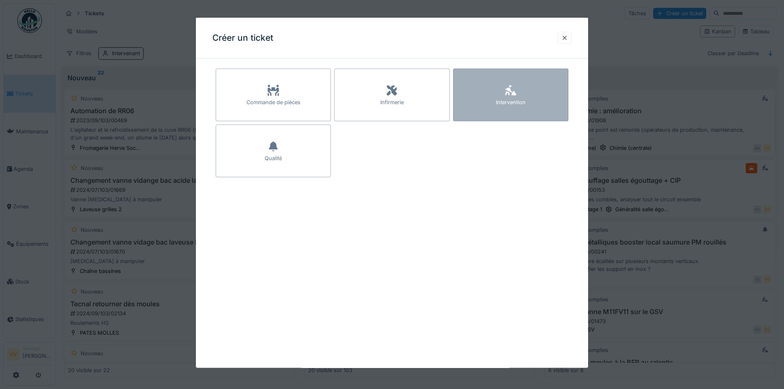
click at [509, 89] on icon at bounding box center [510, 90] width 11 height 10
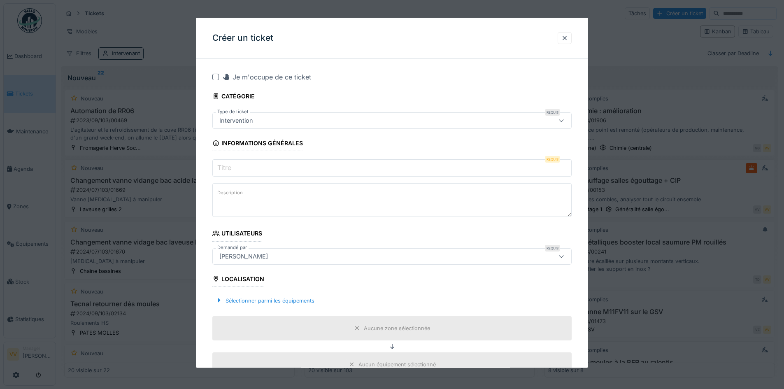
click at [256, 173] on input "Titre" at bounding box center [391, 167] width 359 height 17
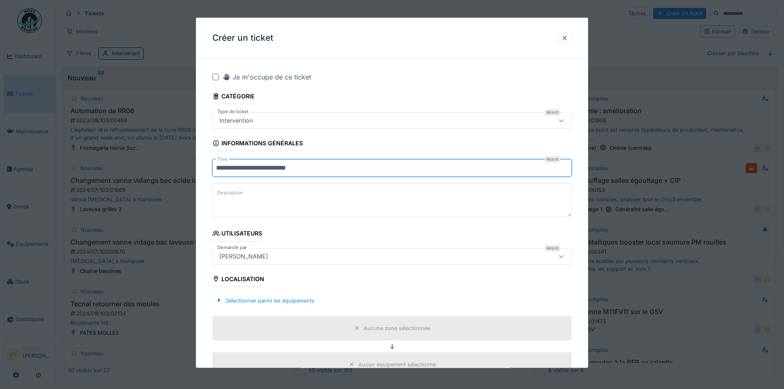
type input "**********"
click at [304, 202] on textarea "Description" at bounding box center [391, 200] width 359 height 34
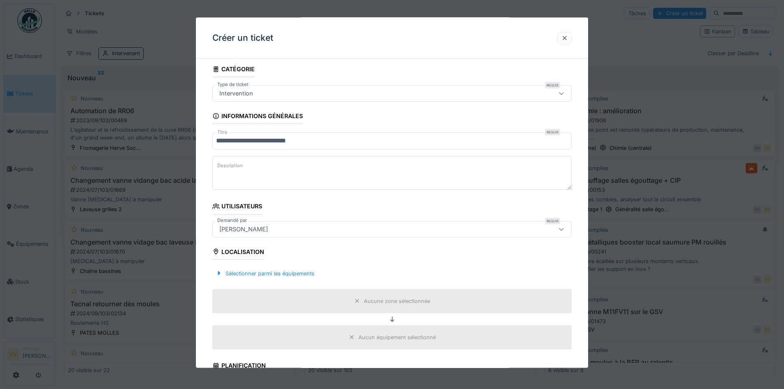
scroll to position [41, 0]
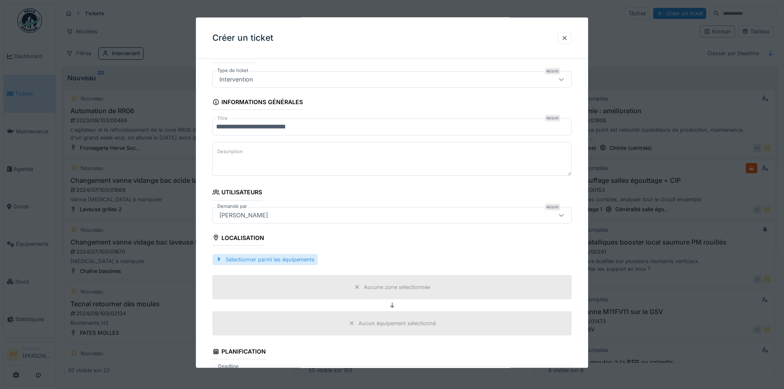
click at [248, 257] on div "Sélectionner parmi les équipements" at bounding box center [264, 259] width 105 height 11
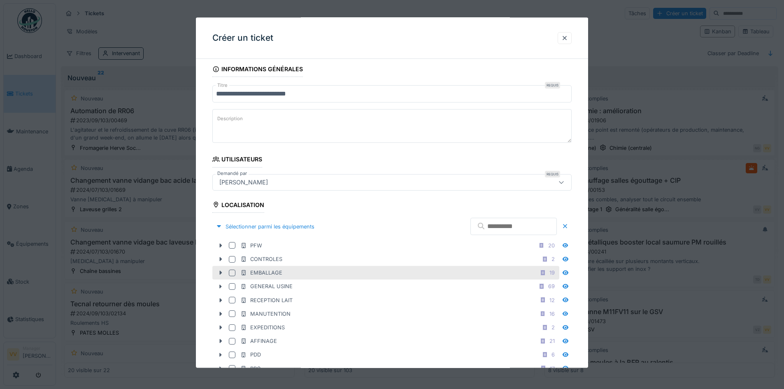
scroll to position [165, 0]
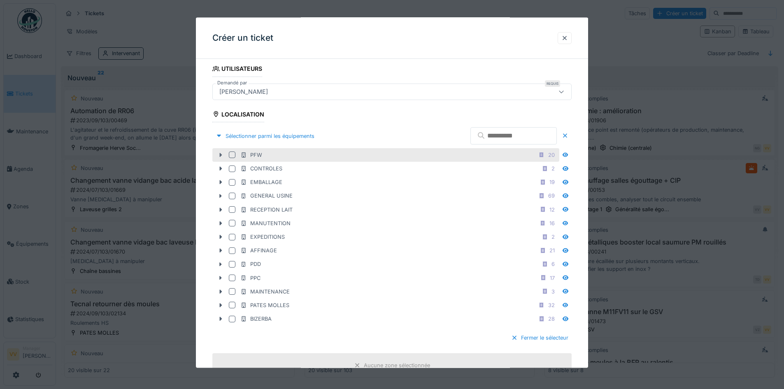
click at [221, 156] on icon at bounding box center [220, 154] width 7 height 5
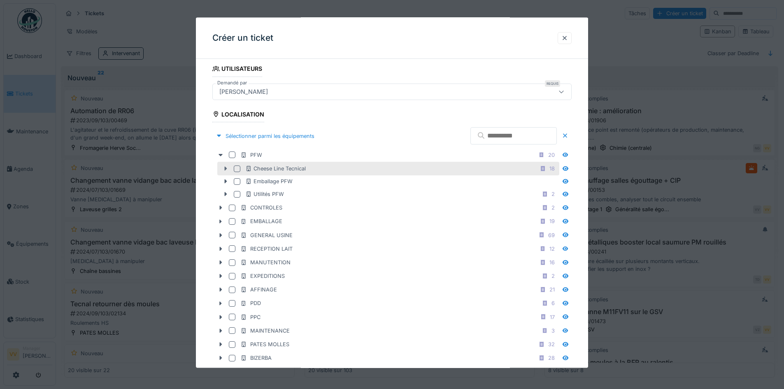
click at [223, 170] on icon at bounding box center [225, 168] width 7 height 5
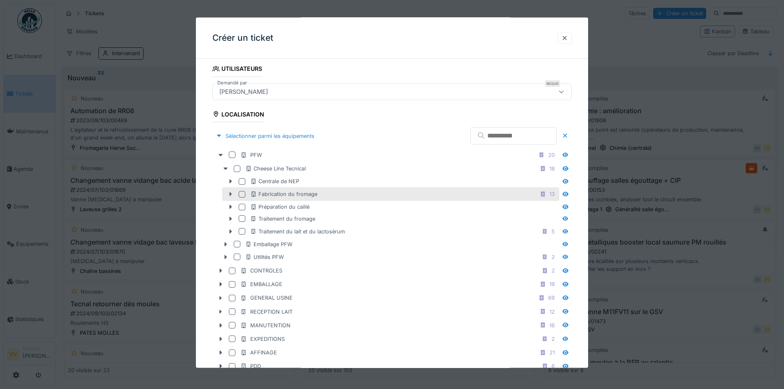
click at [231, 194] on icon at bounding box center [231, 194] width 2 height 4
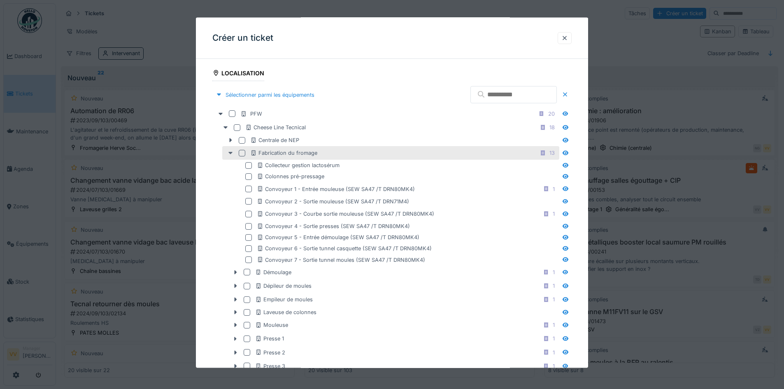
scroll to position [247, 0]
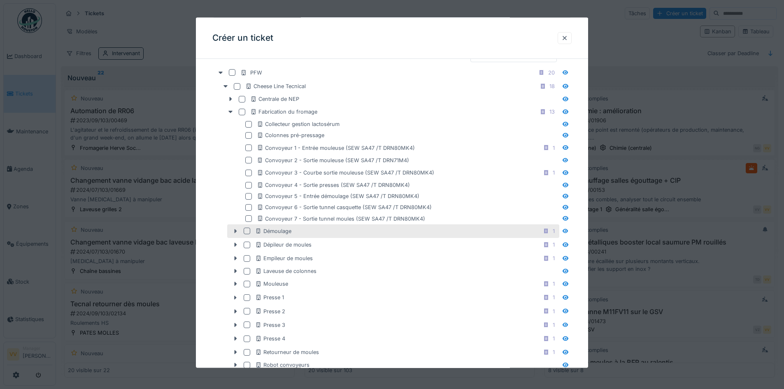
click at [236, 233] on icon at bounding box center [235, 230] width 7 height 5
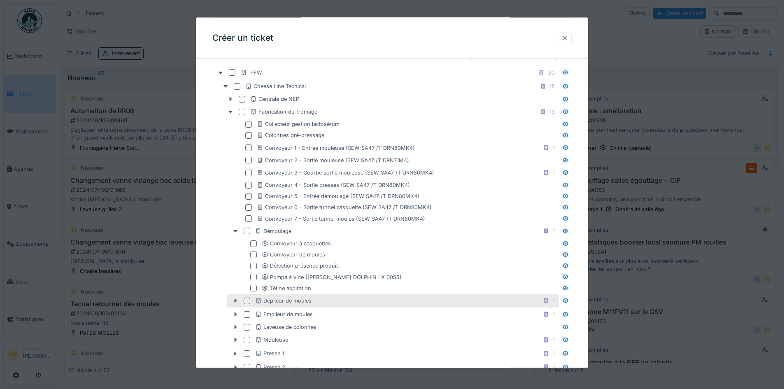
click at [236, 301] on icon at bounding box center [235, 300] width 7 height 5
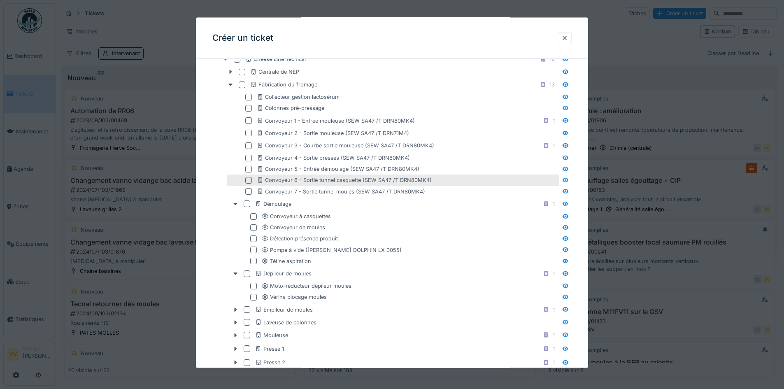
scroll to position [288, 0]
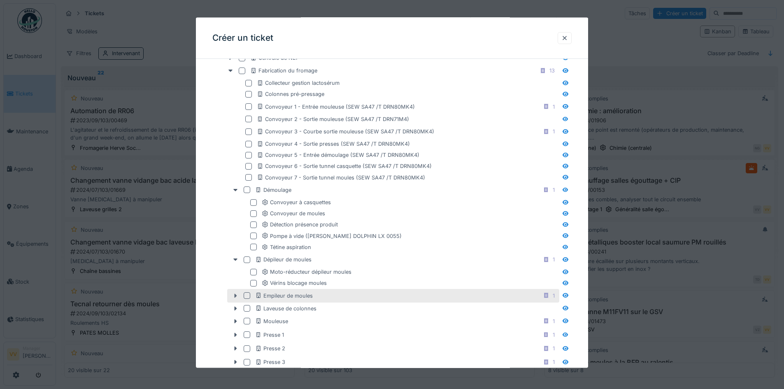
click at [236, 297] on icon at bounding box center [235, 295] width 7 height 5
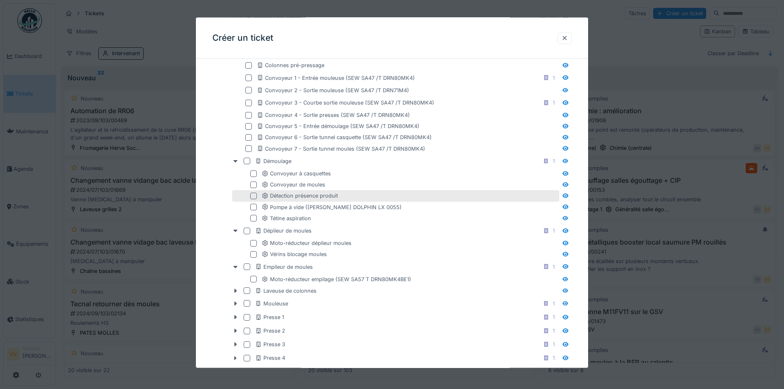
scroll to position [329, 0]
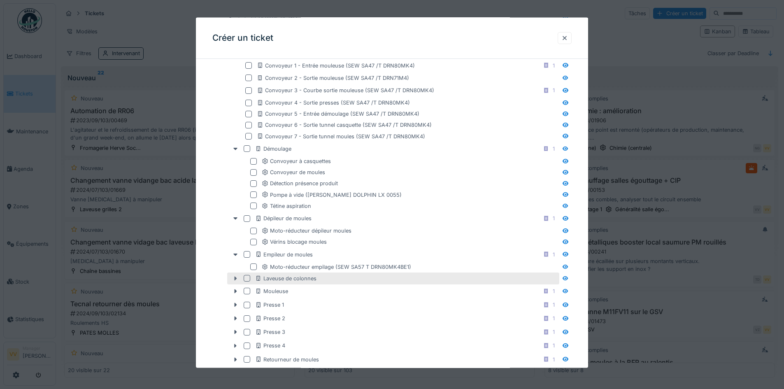
click at [234, 282] on div at bounding box center [235, 278] width 13 height 9
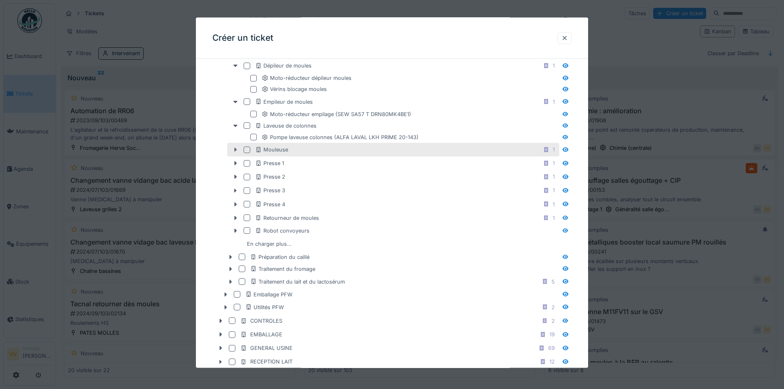
scroll to position [494, 0]
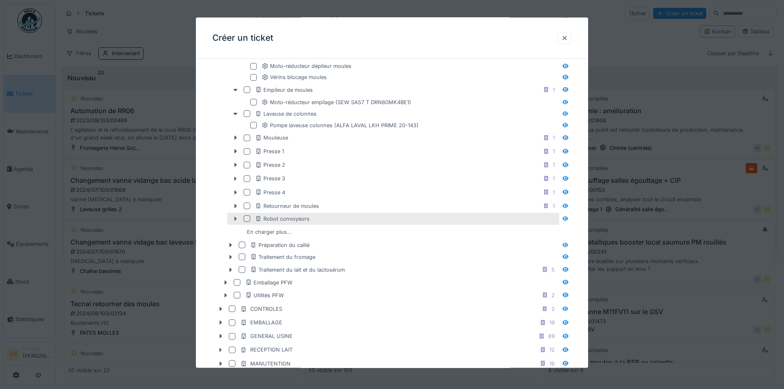
click at [235, 217] on icon at bounding box center [235, 218] width 7 height 5
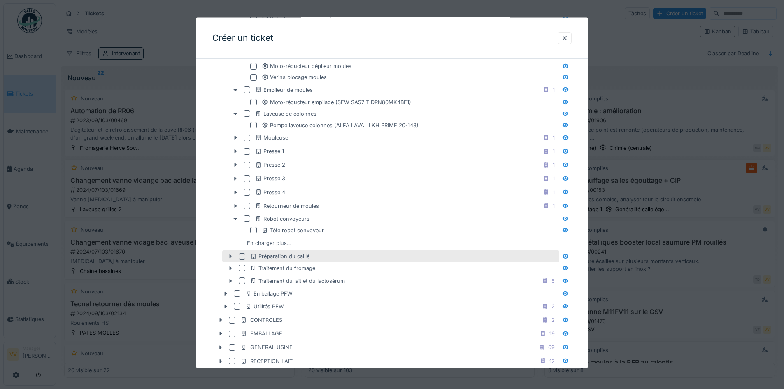
click at [230, 257] on icon at bounding box center [231, 256] width 2 height 4
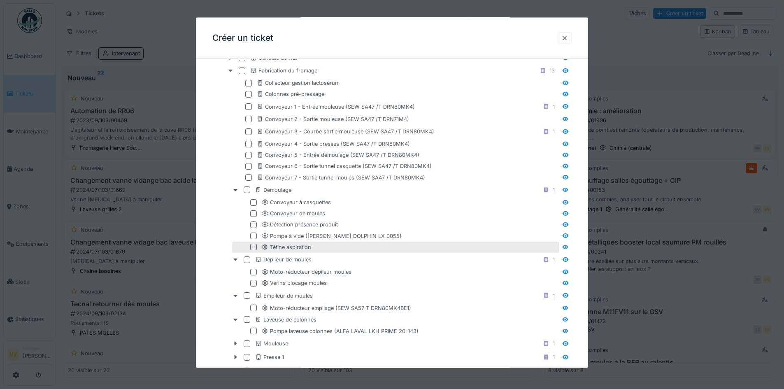
scroll to position [0, 0]
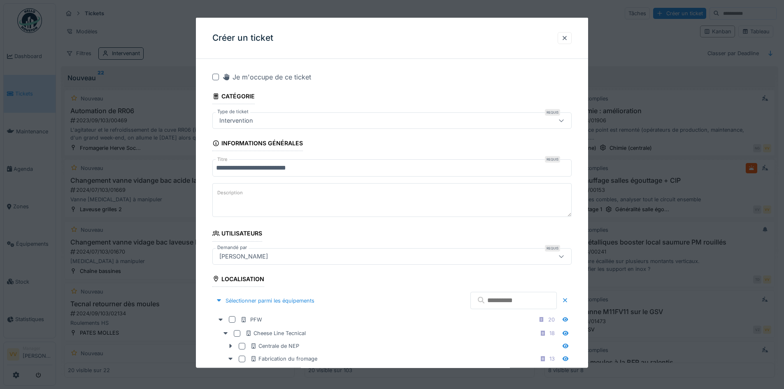
click at [515, 300] on input "text" at bounding box center [514, 300] width 86 height 17
type input "*****"
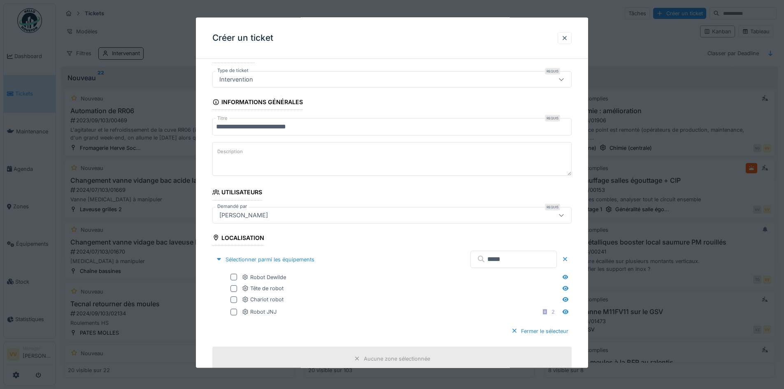
scroll to position [124, 0]
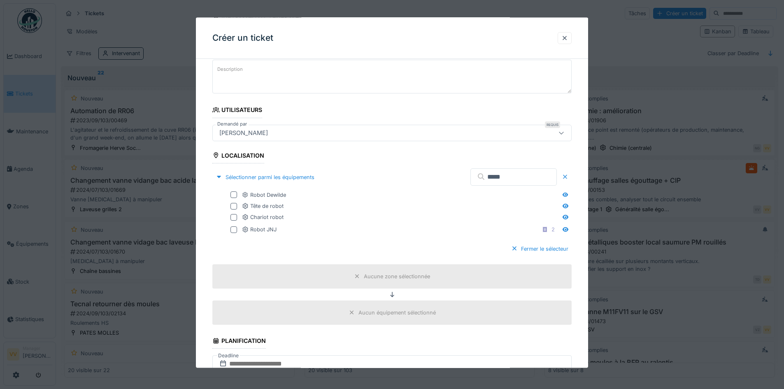
click at [569, 177] on div at bounding box center [565, 177] width 7 height 8
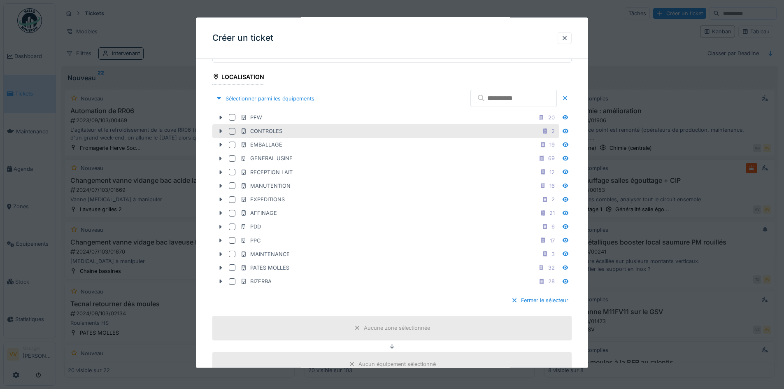
scroll to position [206, 0]
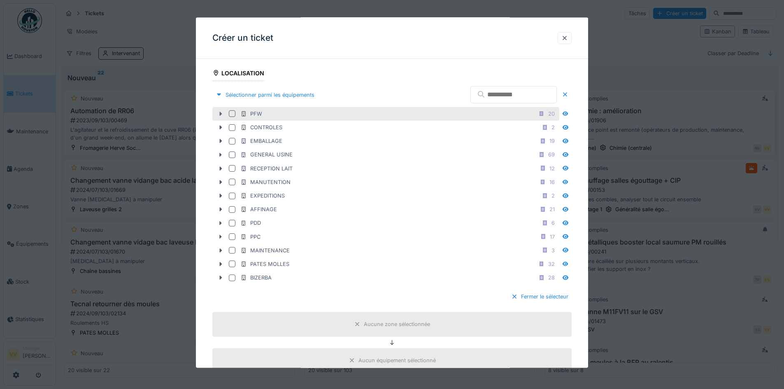
click at [221, 116] on icon at bounding box center [220, 113] width 7 height 5
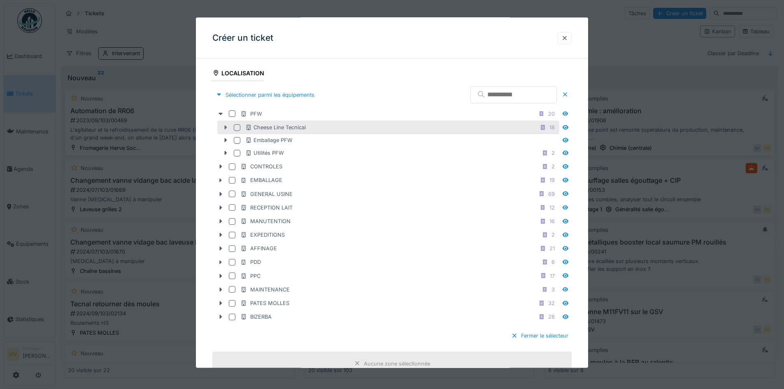
click at [224, 128] on icon at bounding box center [225, 127] width 7 height 5
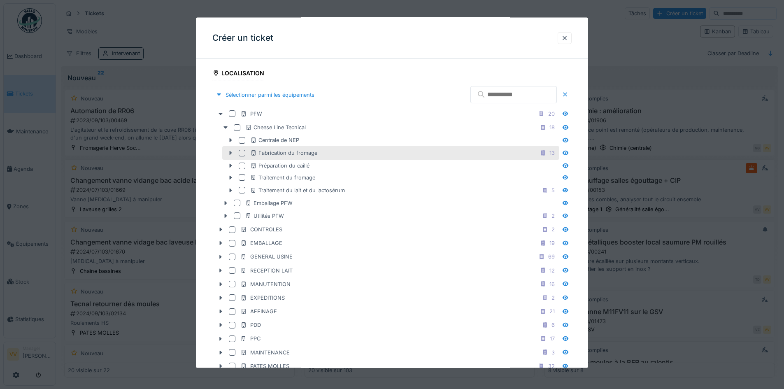
click at [229, 153] on icon at bounding box center [230, 152] width 7 height 5
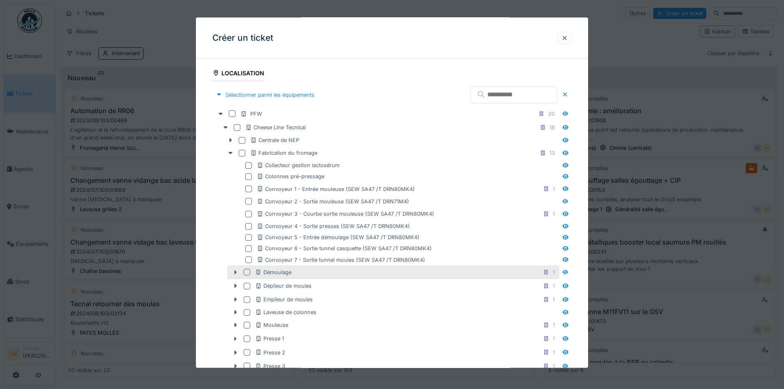
click at [236, 274] on icon at bounding box center [235, 272] width 7 height 5
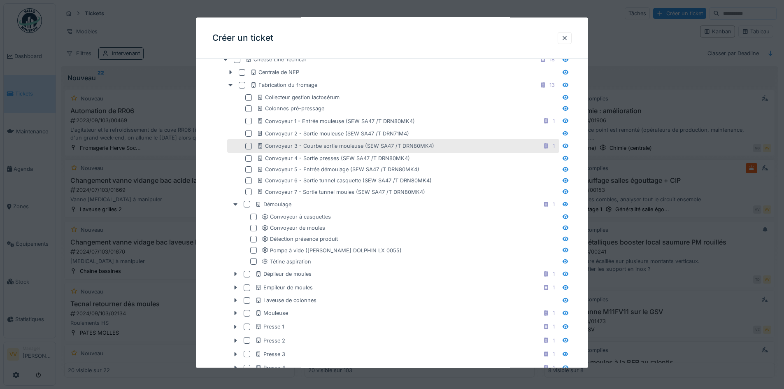
scroll to position [288, 0]
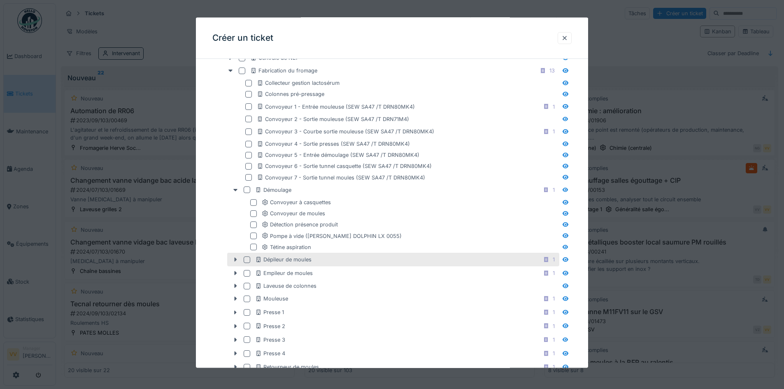
click at [235, 260] on icon at bounding box center [236, 259] width 2 height 4
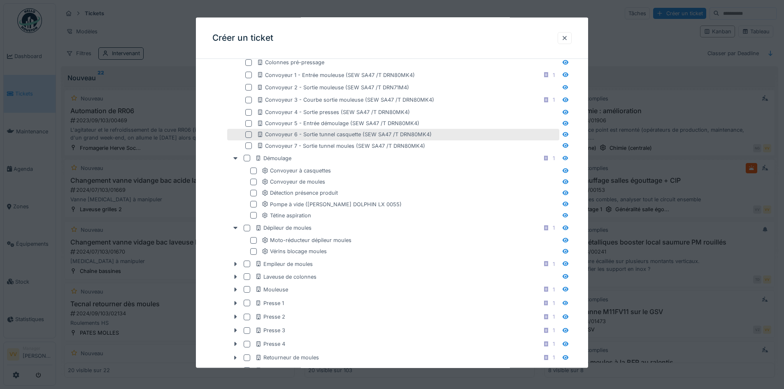
scroll to position [371, 0]
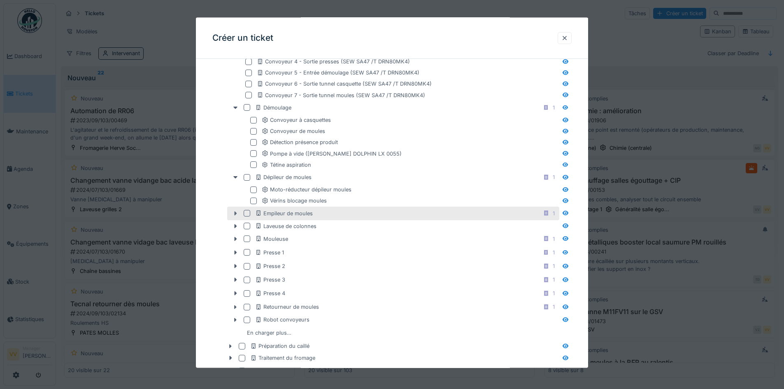
click at [234, 214] on icon at bounding box center [235, 212] width 7 height 5
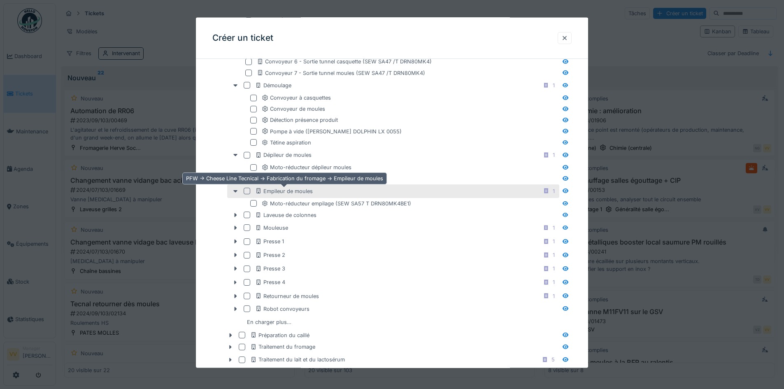
scroll to position [412, 0]
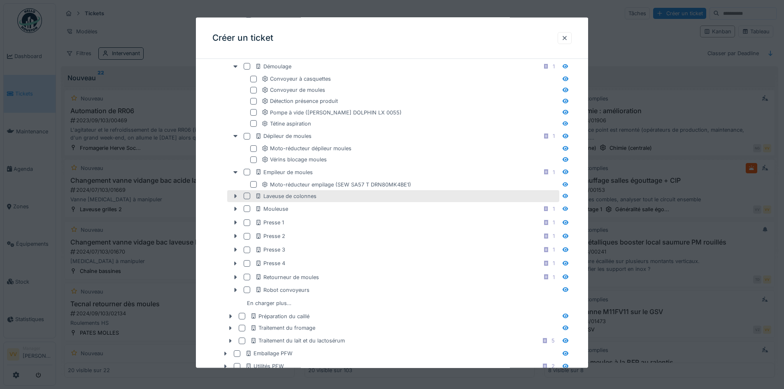
click at [240, 198] on div at bounding box center [235, 195] width 13 height 9
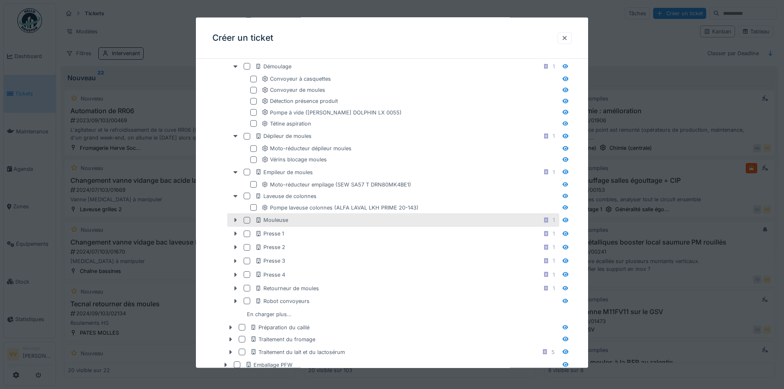
click at [236, 218] on icon at bounding box center [235, 219] width 7 height 5
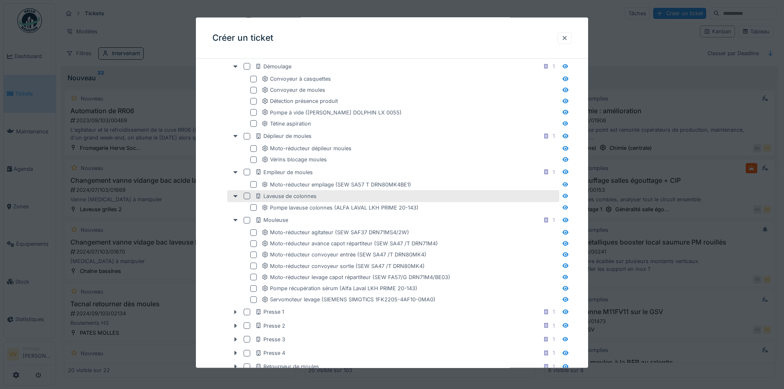
scroll to position [453, 0]
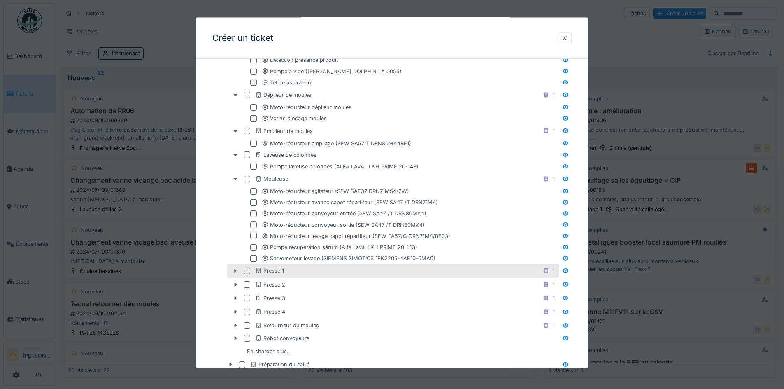
click at [234, 270] on icon at bounding box center [235, 270] width 7 height 5
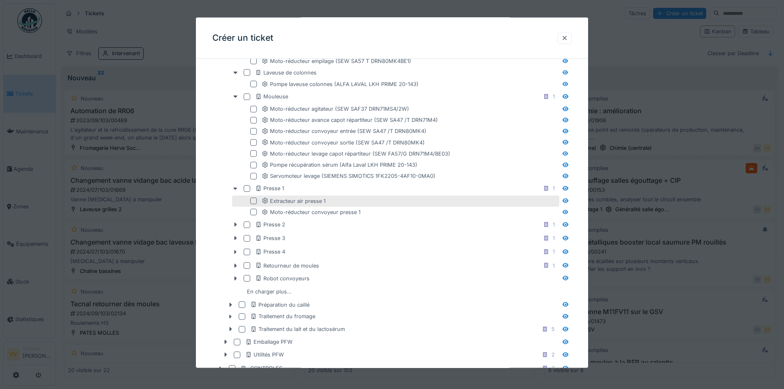
scroll to position [576, 0]
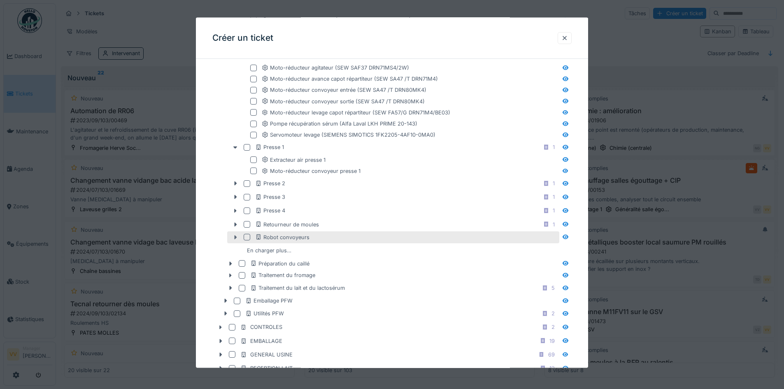
click at [234, 237] on icon at bounding box center [235, 236] width 7 height 5
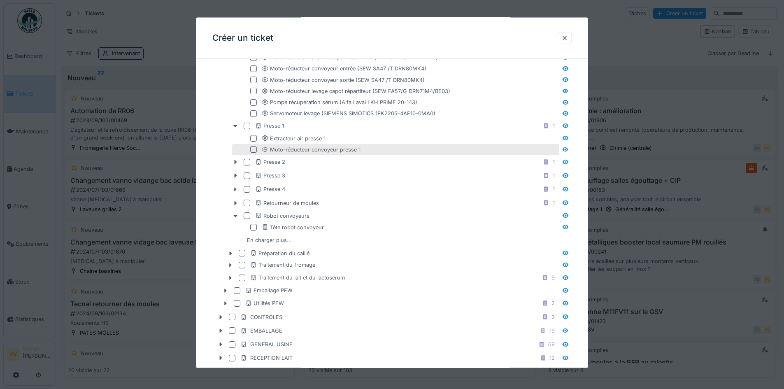
scroll to position [618, 0]
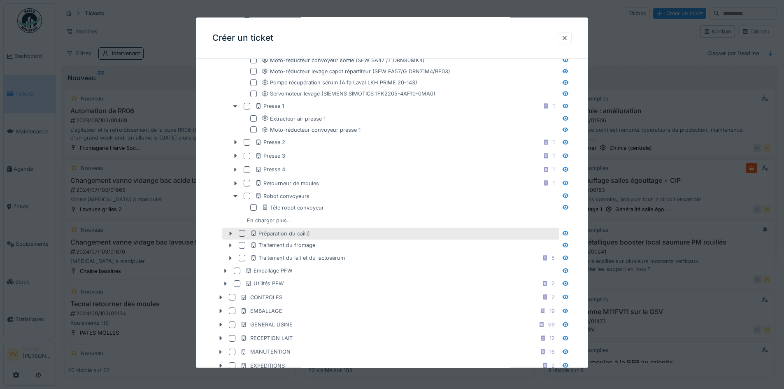
click at [231, 232] on icon at bounding box center [230, 233] width 7 height 5
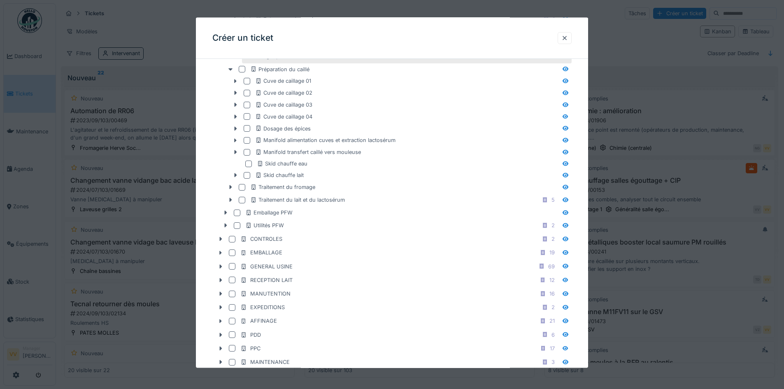
scroll to position [782, 0]
click at [566, 40] on div at bounding box center [565, 38] width 7 height 8
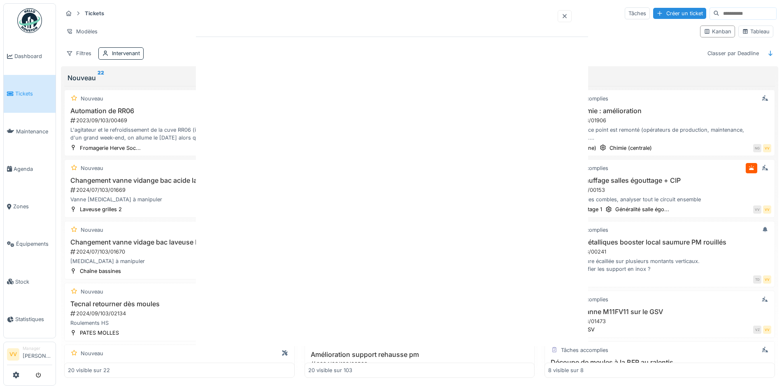
scroll to position [0, 0]
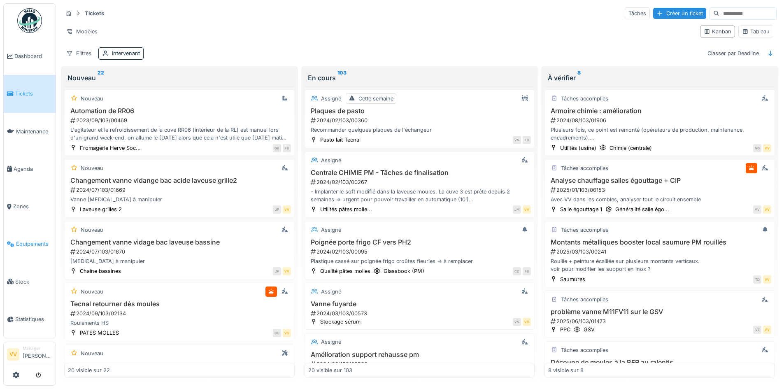
click at [31, 240] on span "Équipements" at bounding box center [34, 244] width 36 height 8
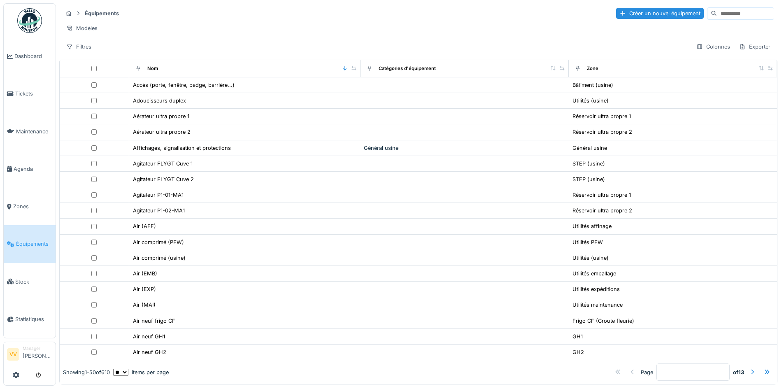
click at [717, 10] on input at bounding box center [745, 14] width 57 height 12
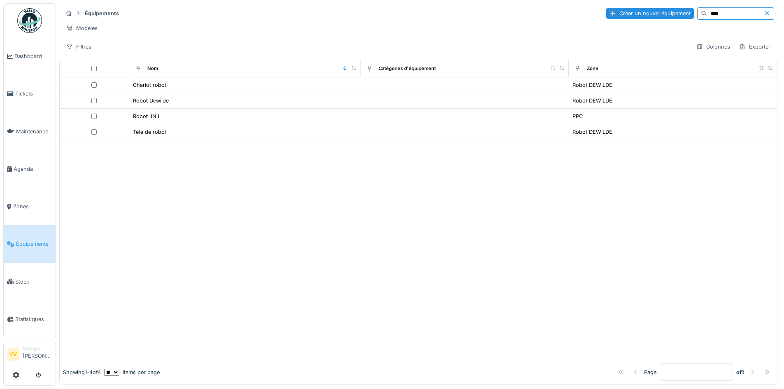
type input "****"
click at [130, 277] on div at bounding box center [419, 250] width 718 height 220
click at [764, 13] on icon at bounding box center [767, 13] width 7 height 5
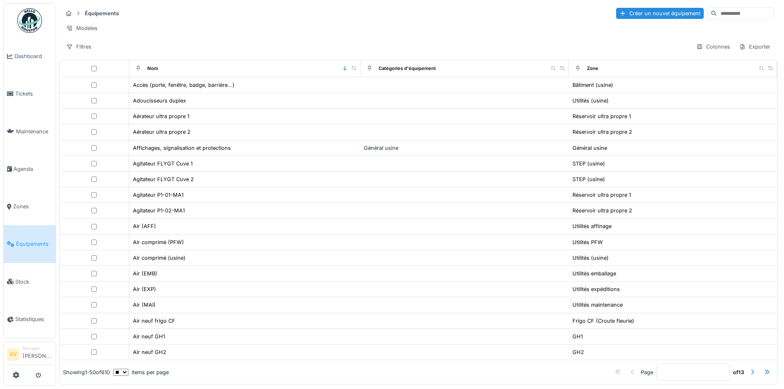
click at [717, 13] on input at bounding box center [745, 14] width 57 height 12
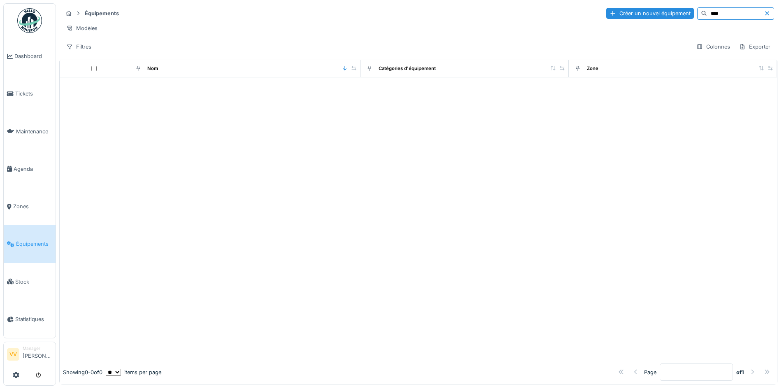
type input "****"
click at [764, 12] on icon at bounding box center [767, 13] width 7 height 5
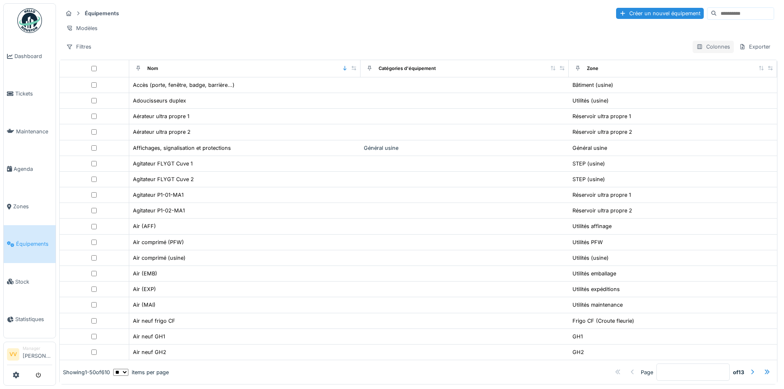
click at [703, 52] on div "Colonnes" at bounding box center [713, 47] width 41 height 12
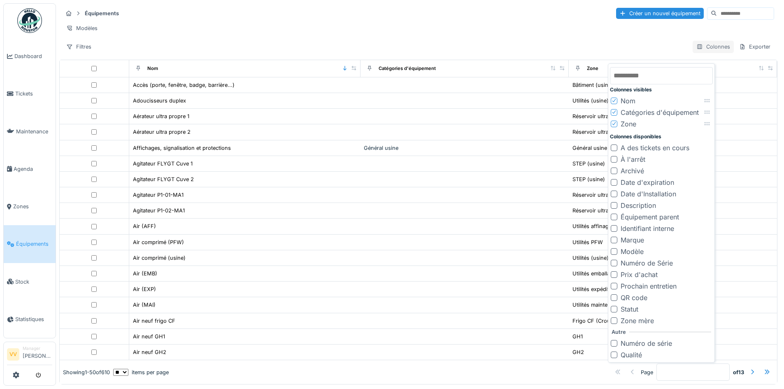
click at [703, 52] on div "Colonnes" at bounding box center [713, 47] width 41 height 12
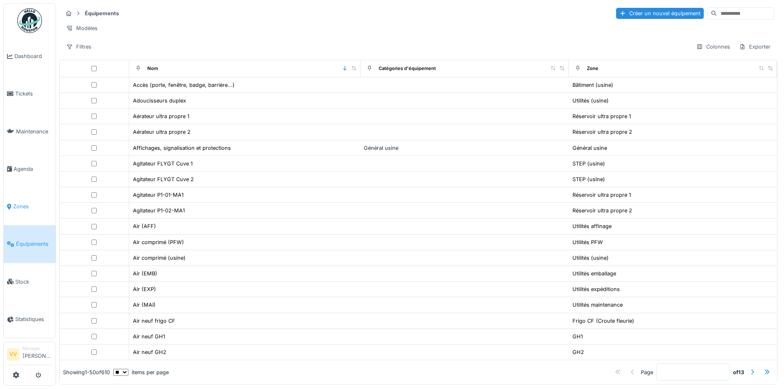
click at [12, 196] on link "Zones" at bounding box center [30, 206] width 52 height 37
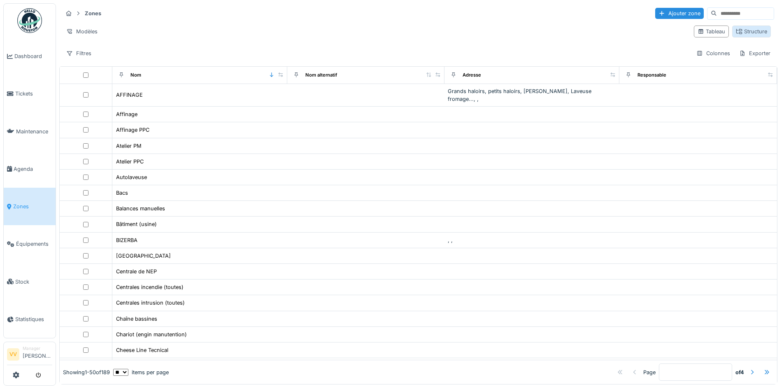
click at [745, 34] on div "Structure" at bounding box center [751, 32] width 31 height 8
